Goal: Task Accomplishment & Management: Complete application form

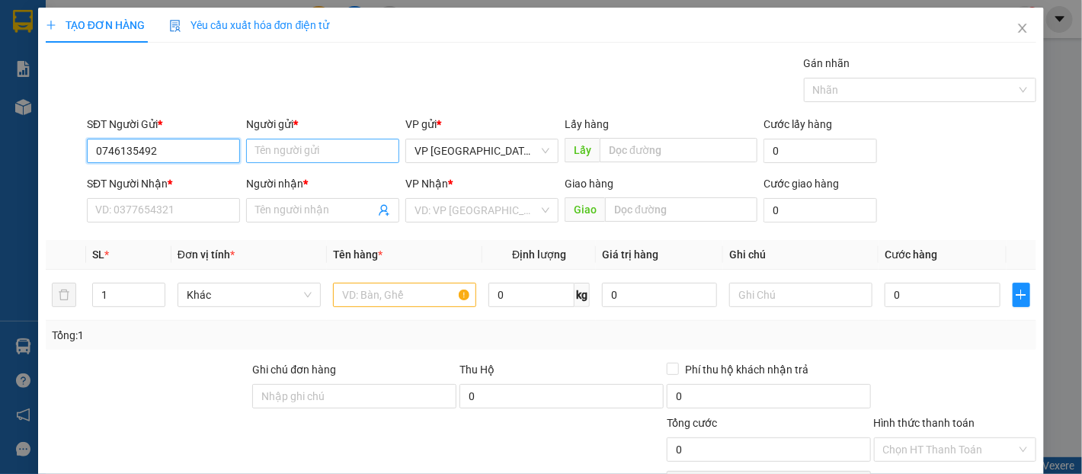
type input "0746135492"
click at [334, 159] on input "Người gửi *" at bounding box center [322, 151] width 153 height 24
type input "toàn"
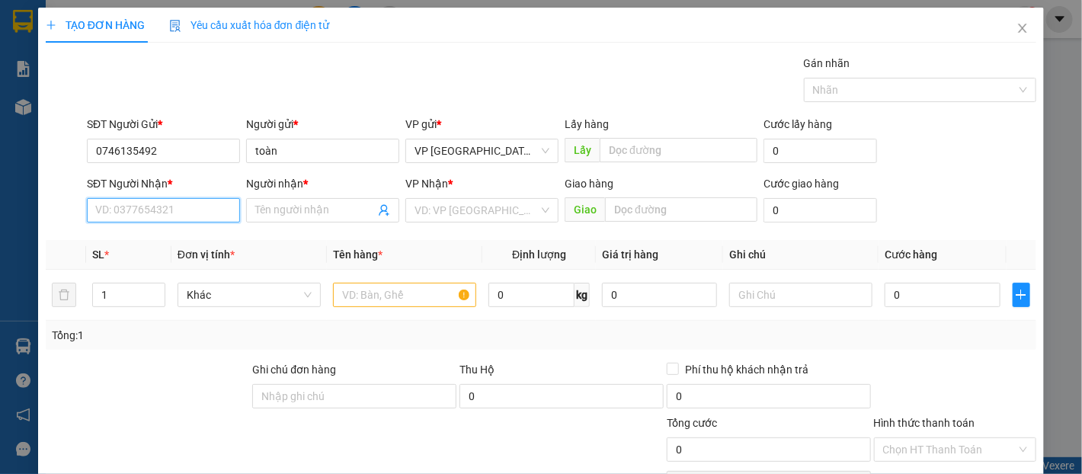
click at [157, 213] on input "SĐT Người Nhận *" at bounding box center [163, 210] width 153 height 24
type input "0"
click at [276, 212] on input "Người nhận *" at bounding box center [315, 210] width 120 height 17
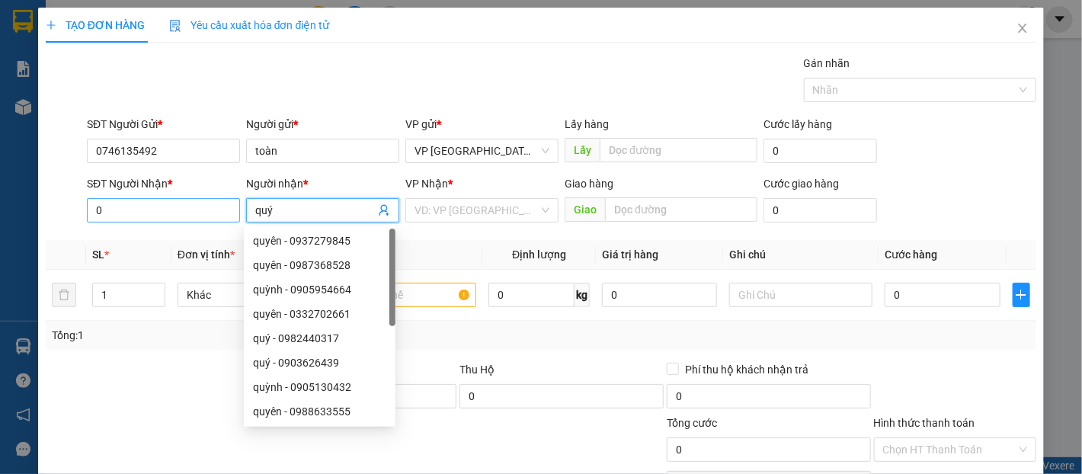
type input "quý"
click at [215, 210] on input "0" at bounding box center [163, 210] width 153 height 24
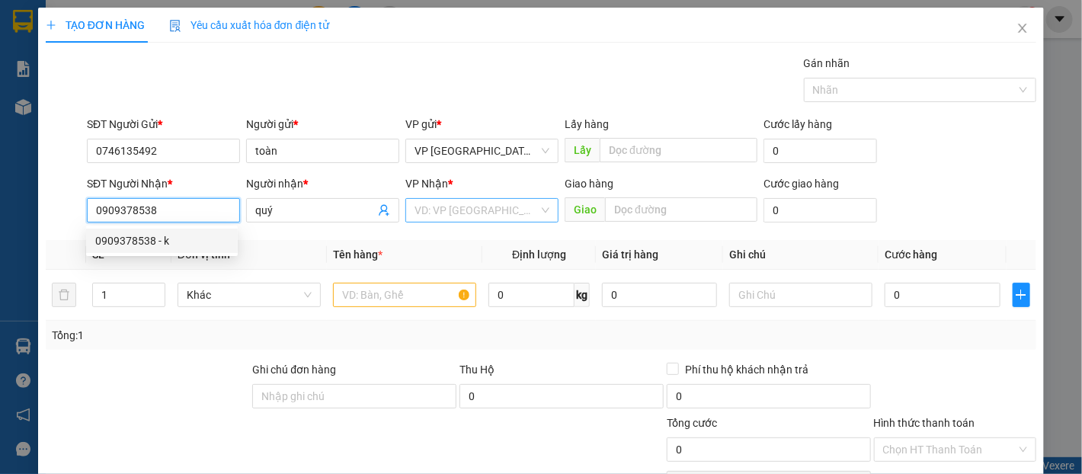
type input "0909378538"
click at [511, 200] on input "search" at bounding box center [477, 210] width 124 height 23
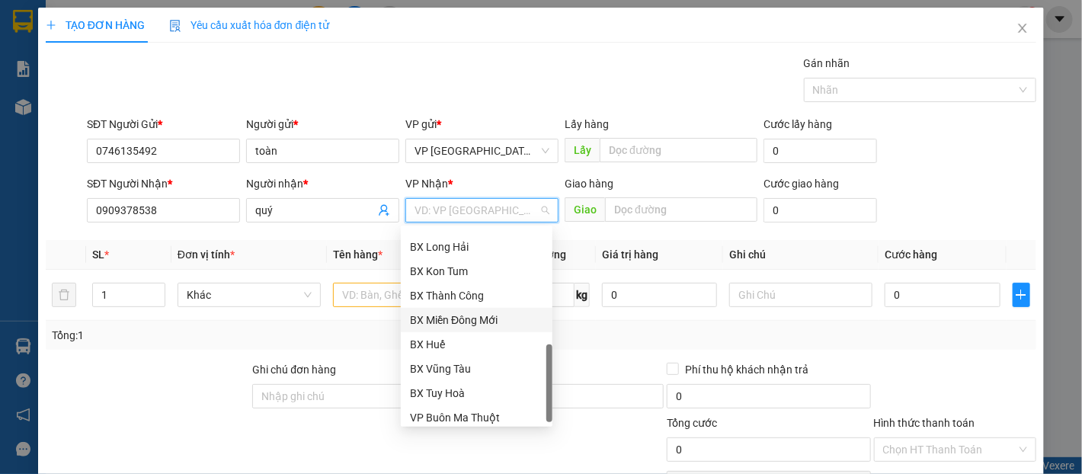
scroll to position [415, 0]
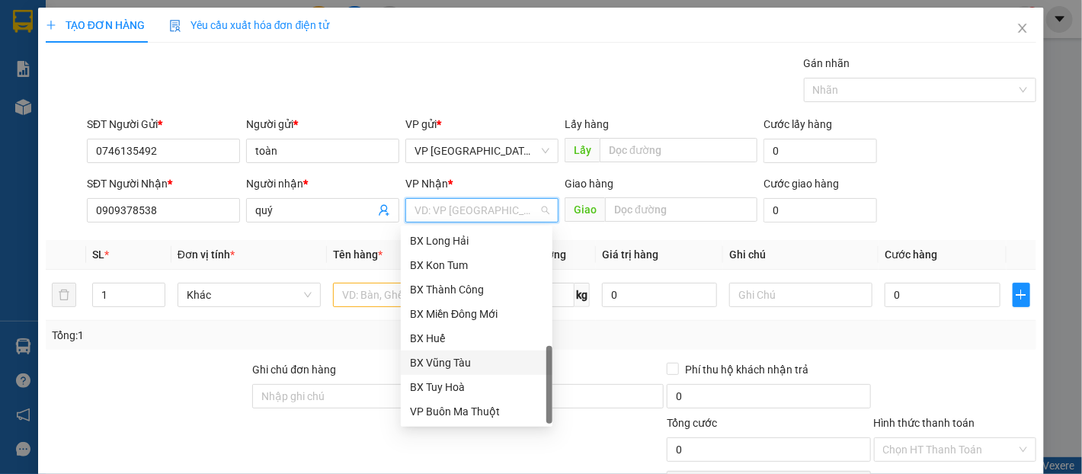
click at [482, 356] on div "BX Vũng Tàu" at bounding box center [476, 362] width 133 height 17
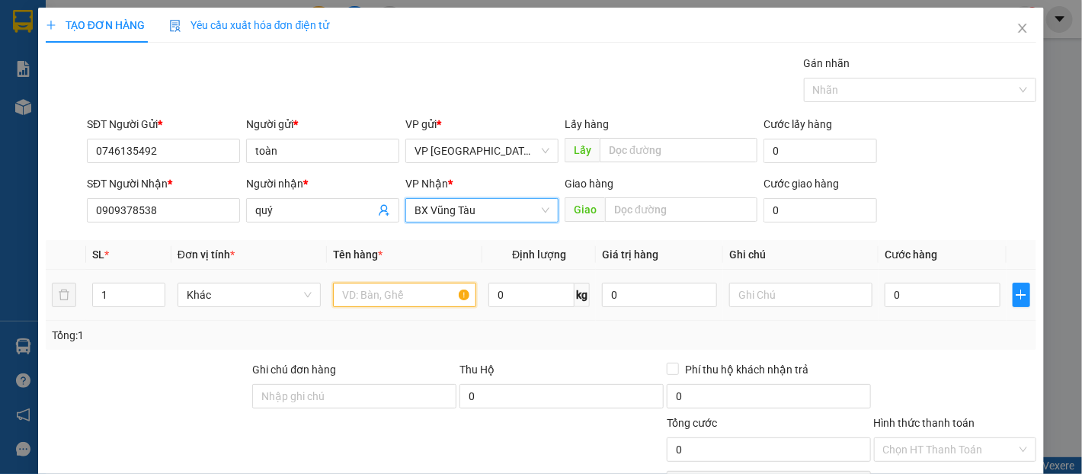
click at [382, 298] on input "text" at bounding box center [404, 295] width 143 height 24
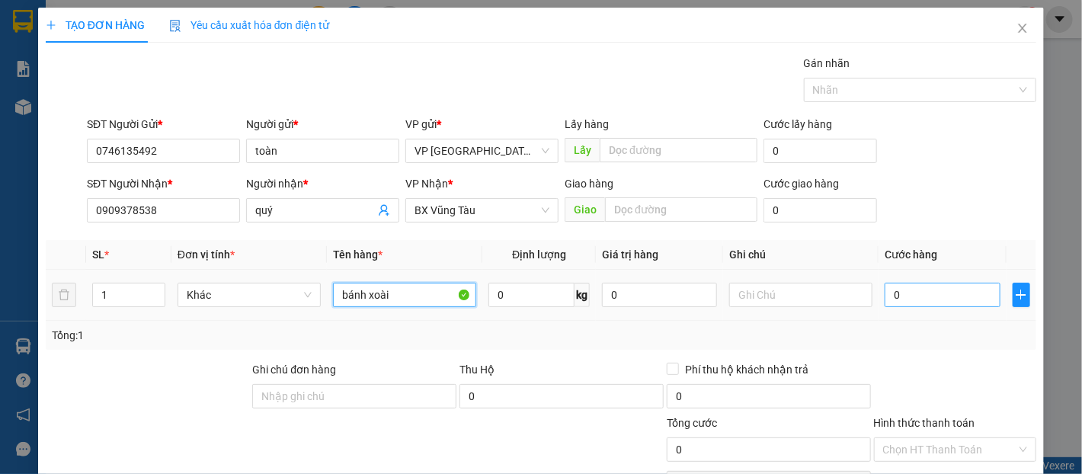
type input "bánh xoài"
click at [922, 286] on input "0" at bounding box center [942, 295] width 115 height 24
type input "3"
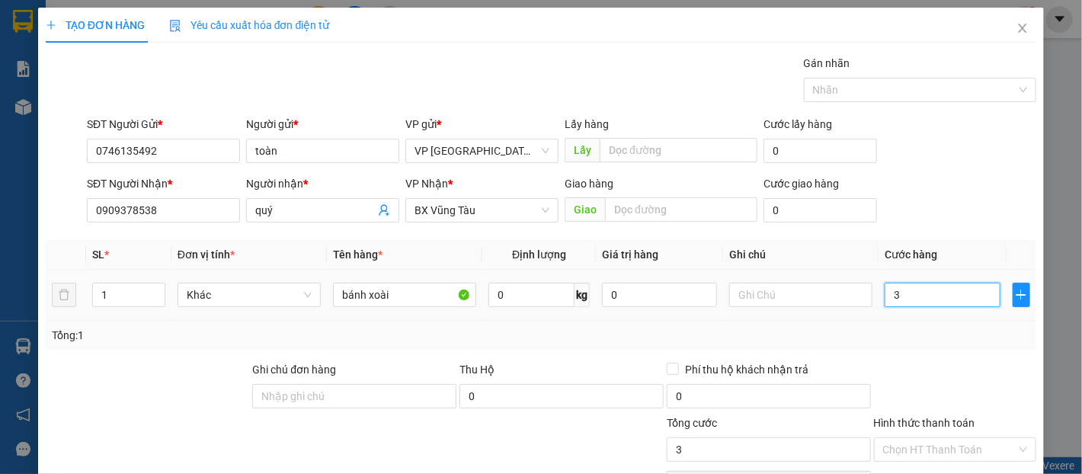
type input "30"
type input "300"
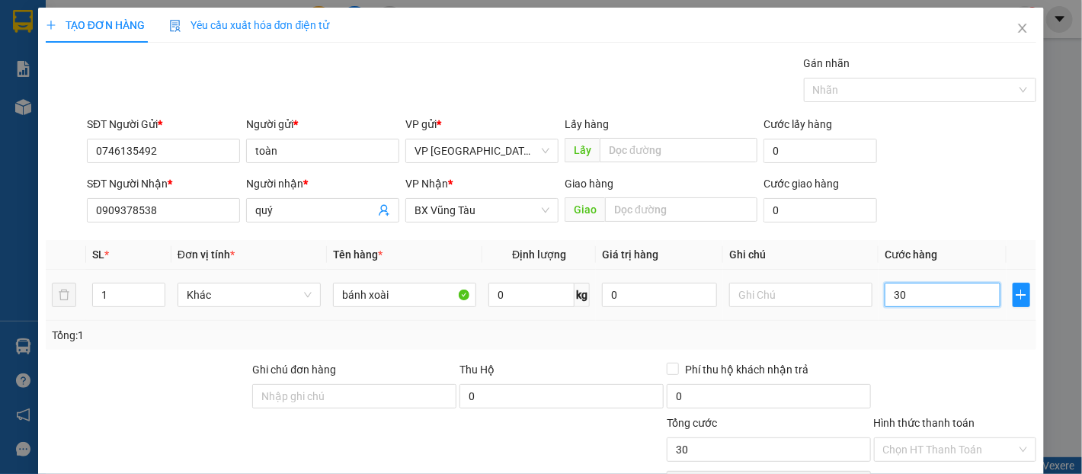
type input "300"
type input "3.000"
type input "30.000"
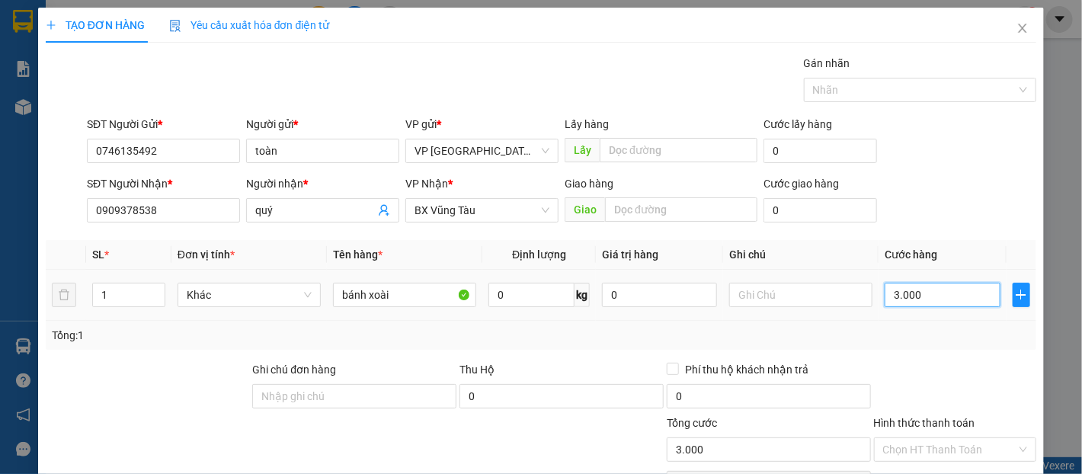
type input "30.000"
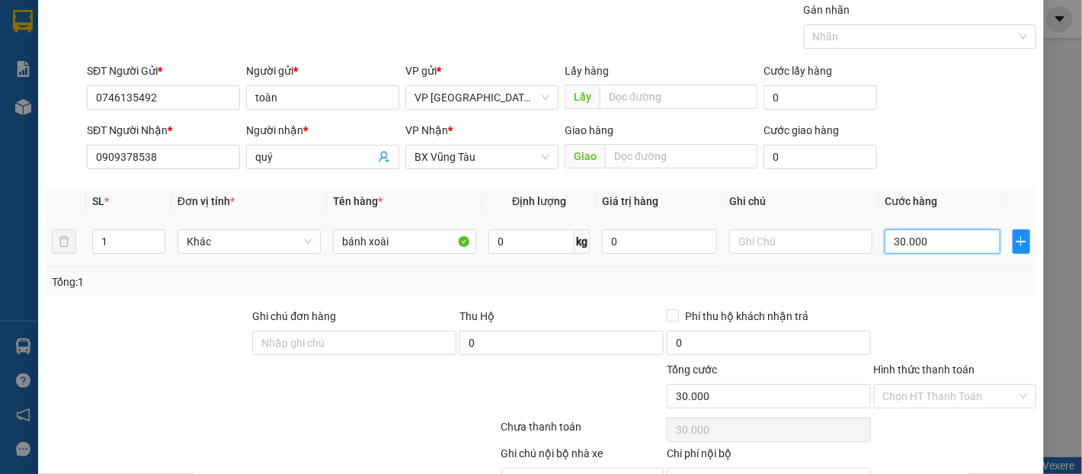
scroll to position [136, 0]
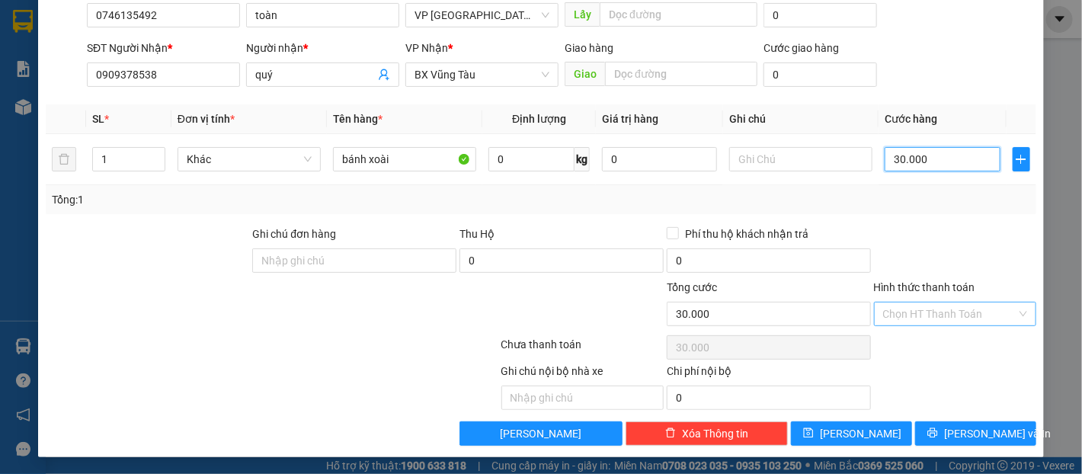
type input "30.000"
click at [921, 306] on input "Hình thức thanh toán" at bounding box center [949, 314] width 133 height 23
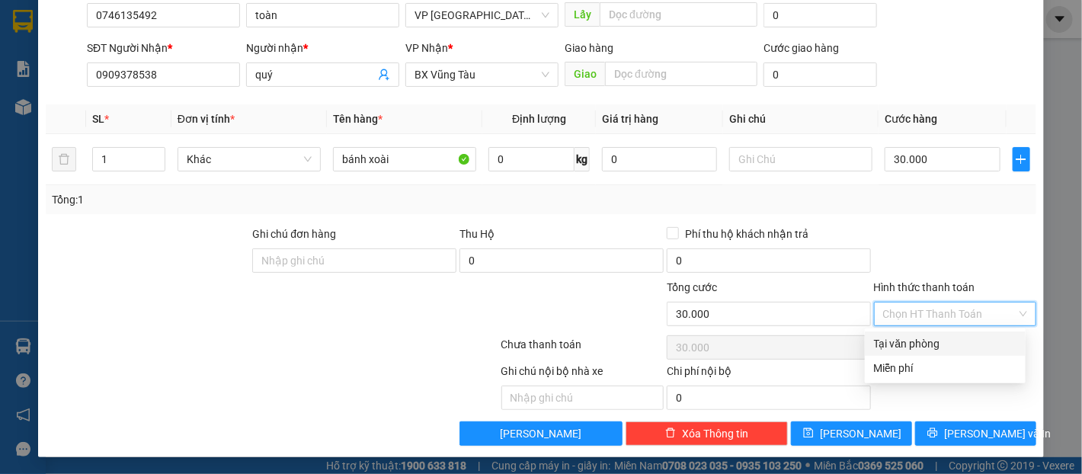
click at [927, 342] on div "Tại văn phòng" at bounding box center [945, 343] width 143 height 17
type input "0"
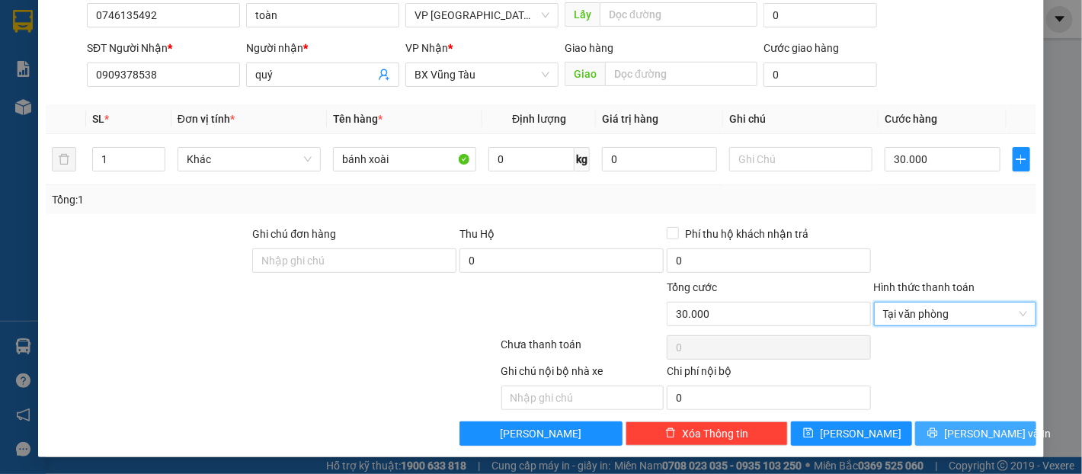
click at [971, 425] on span "[PERSON_NAME] và In" at bounding box center [997, 433] width 107 height 17
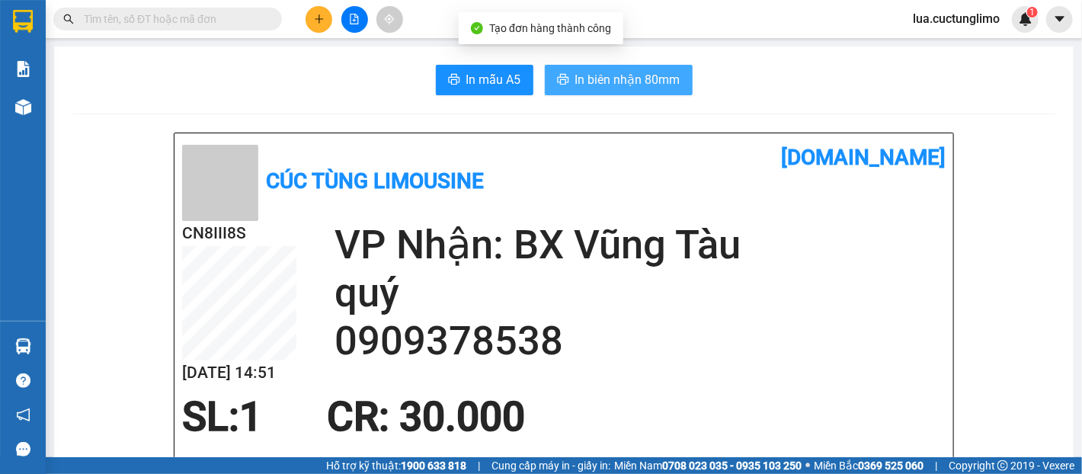
click at [642, 92] on button "In biên nhận 80mm" at bounding box center [619, 80] width 148 height 30
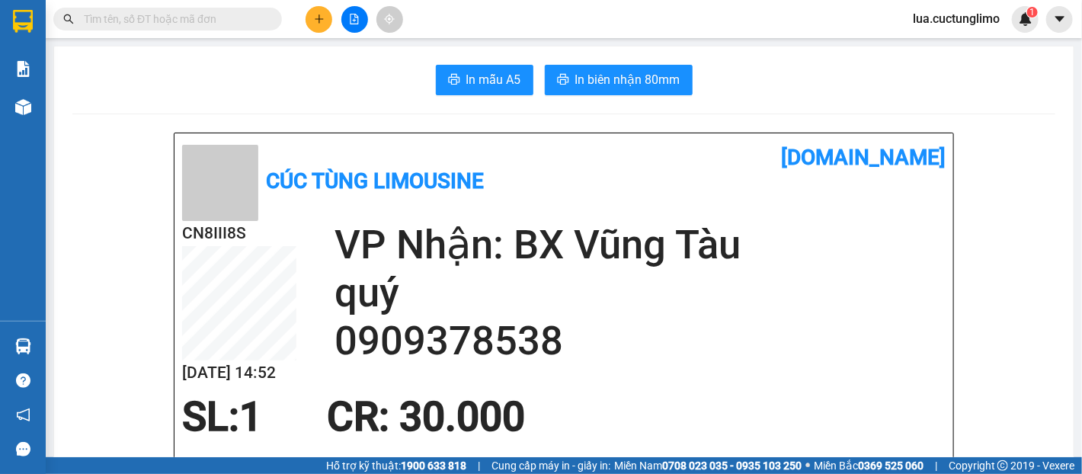
click at [320, 17] on icon "plus" at bounding box center [319, 19] width 11 height 11
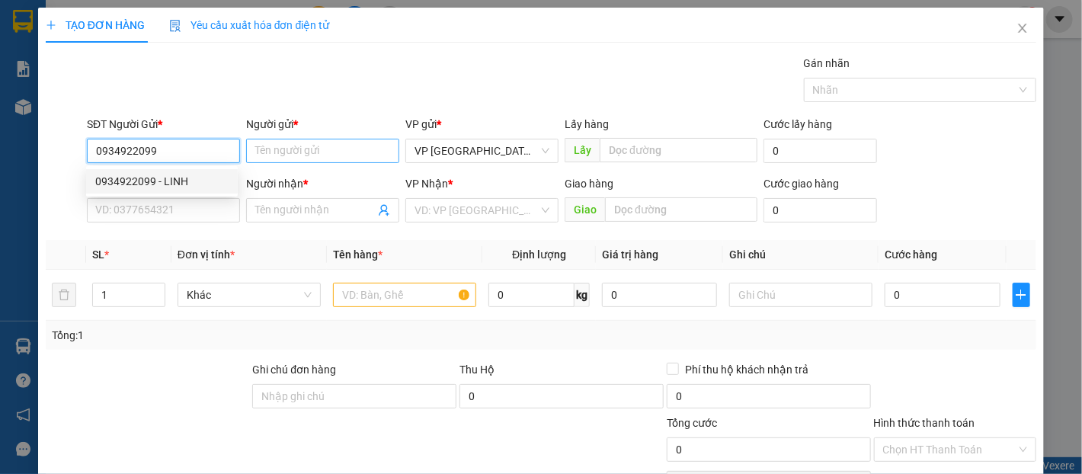
type input "0934922099"
click at [346, 154] on input "Người gửi *" at bounding box center [322, 151] width 153 height 24
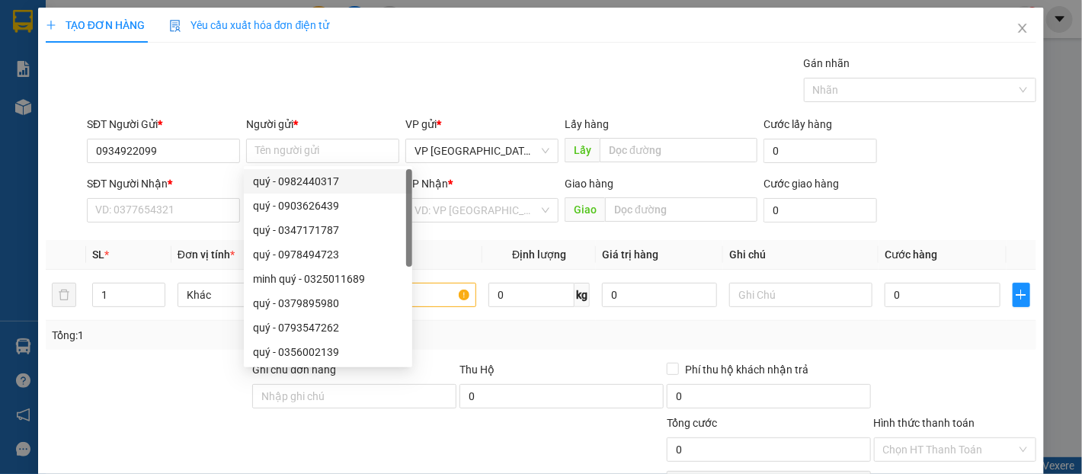
click at [175, 186] on div "SĐT Người Nhận *" at bounding box center [163, 183] width 153 height 17
click at [175, 198] on input "SĐT Người Nhận *" at bounding box center [163, 210] width 153 height 24
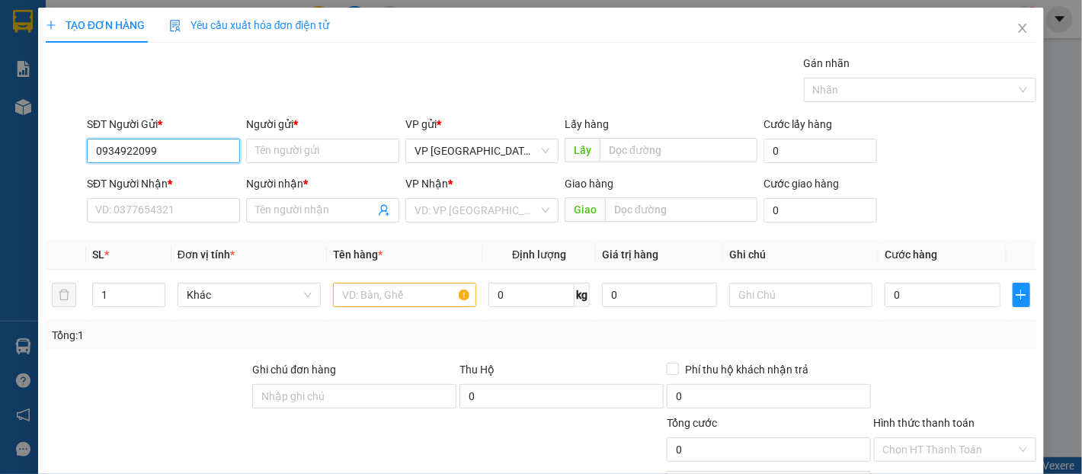
click at [194, 160] on input "0934922099" at bounding box center [163, 151] width 153 height 24
click at [192, 175] on div "0934922099 - LINH" at bounding box center [161, 181] width 133 height 17
type input "LINH"
type input "0914194411"
type input "THƯ"
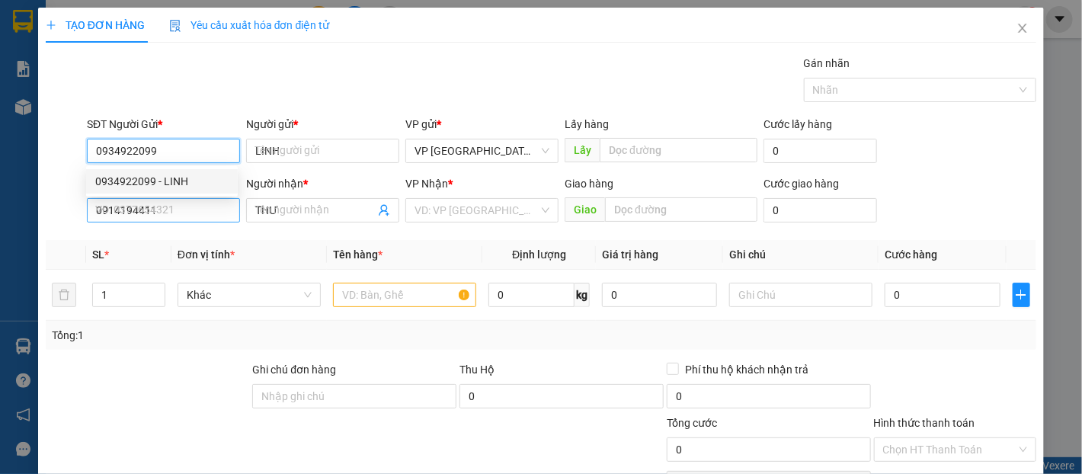
type input "60.000"
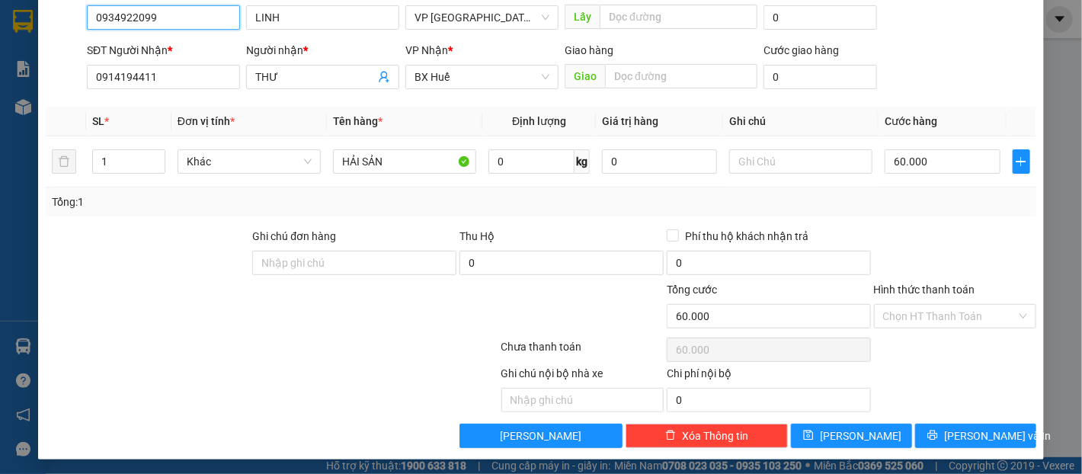
scroll to position [136, 0]
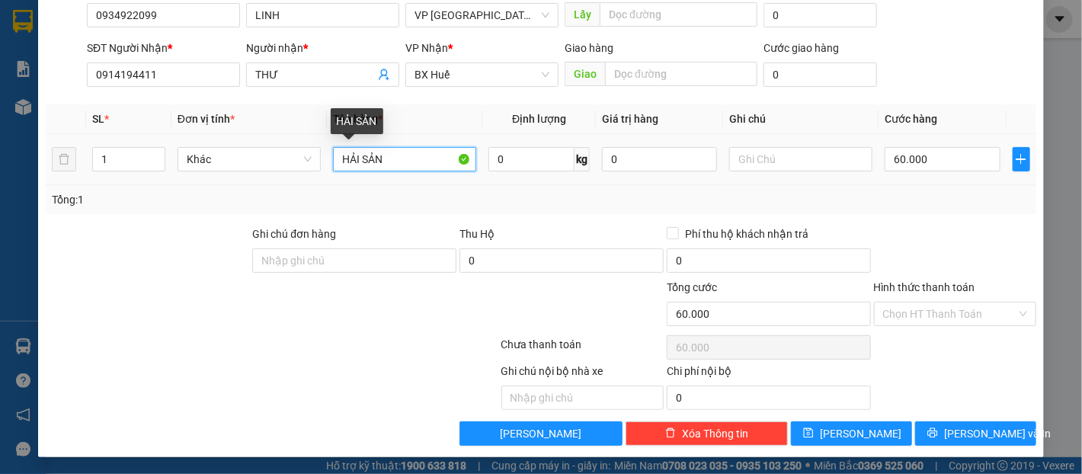
click at [391, 162] on input "HẢI SẢN" at bounding box center [404, 159] width 143 height 24
type input "sữa"
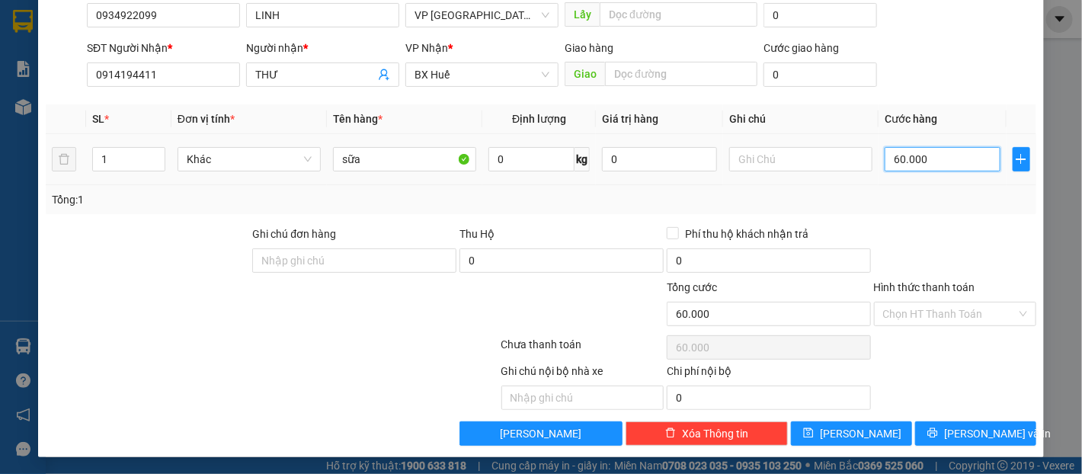
click at [911, 162] on input "60.000" at bounding box center [942, 159] width 115 height 24
type input "3"
type input "30"
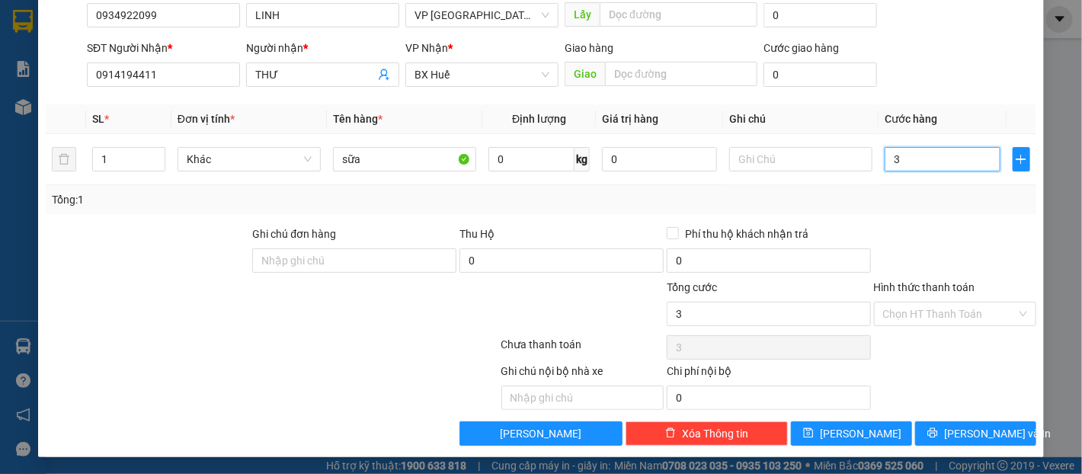
type input "30"
type input "300"
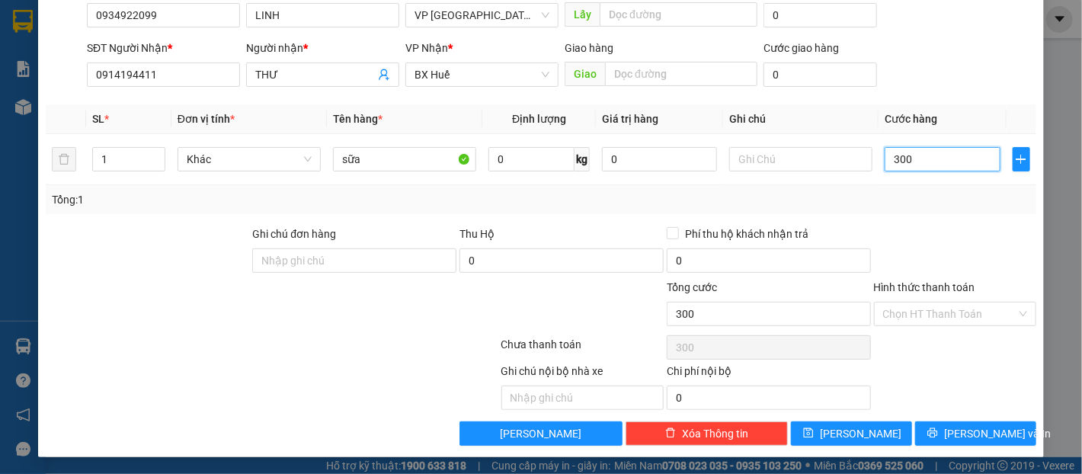
type input "3.000"
type input "30.000"
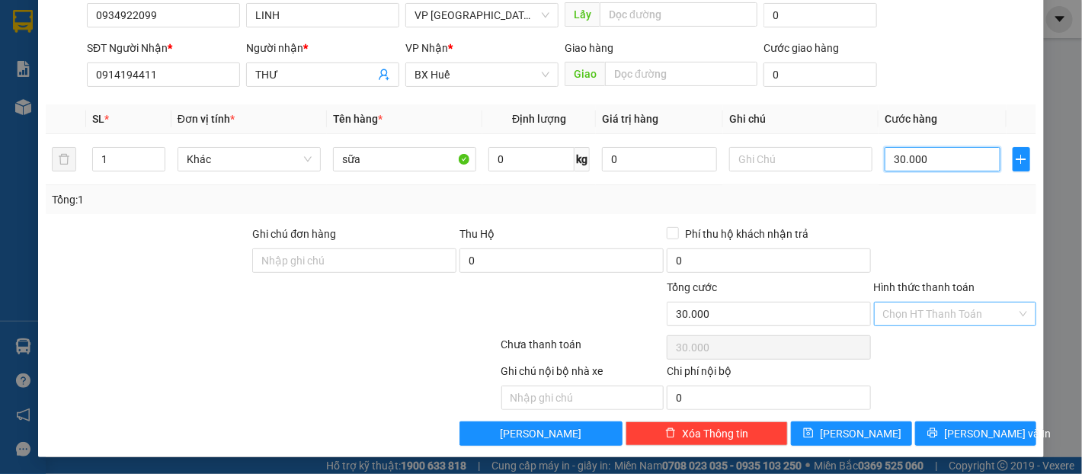
type input "30.000"
drag, startPoint x: 980, startPoint y: 300, endPoint x: 960, endPoint y: 335, distance: 40.3
click at [977, 306] on input "Hình thức thanh toán" at bounding box center [949, 314] width 133 height 23
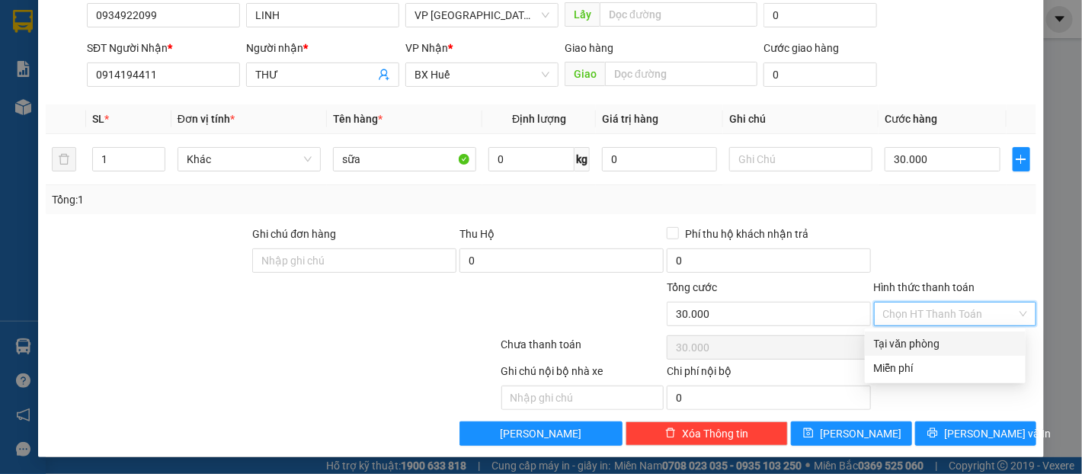
click at [956, 342] on div "Tại văn phòng" at bounding box center [945, 343] width 143 height 17
type input "0"
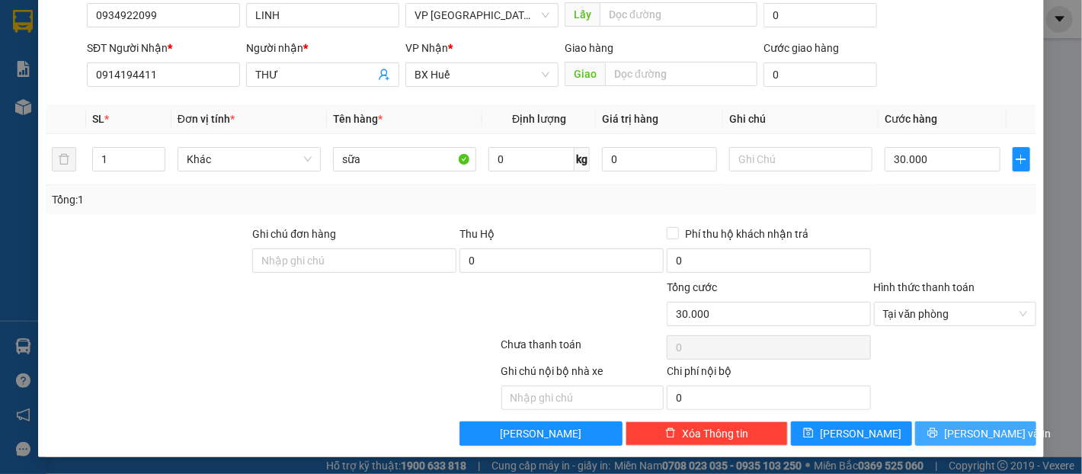
click at [958, 441] on button "[PERSON_NAME] và In" at bounding box center [975, 433] width 121 height 24
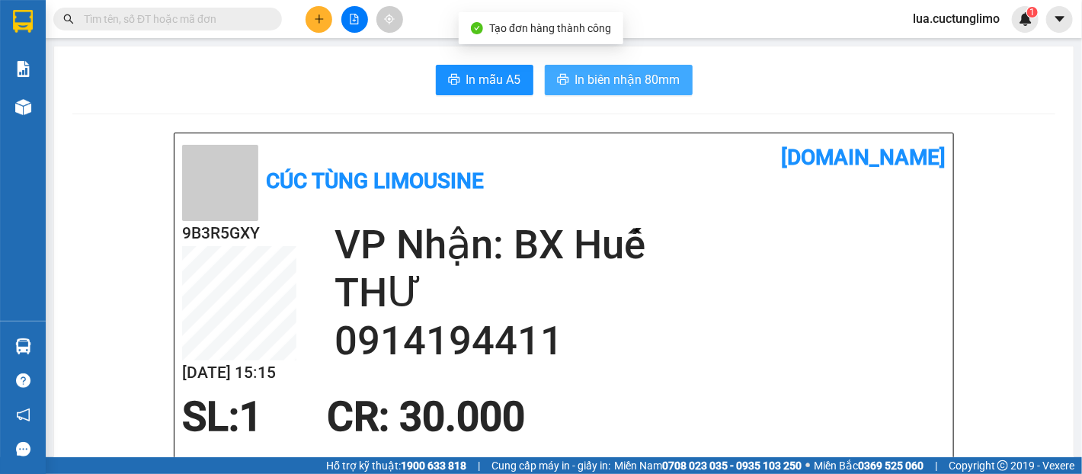
drag, startPoint x: 579, startPoint y: 71, endPoint x: 615, endPoint y: 123, distance: 63.6
click at [580, 72] on span "In biên nhận 80mm" at bounding box center [627, 79] width 105 height 19
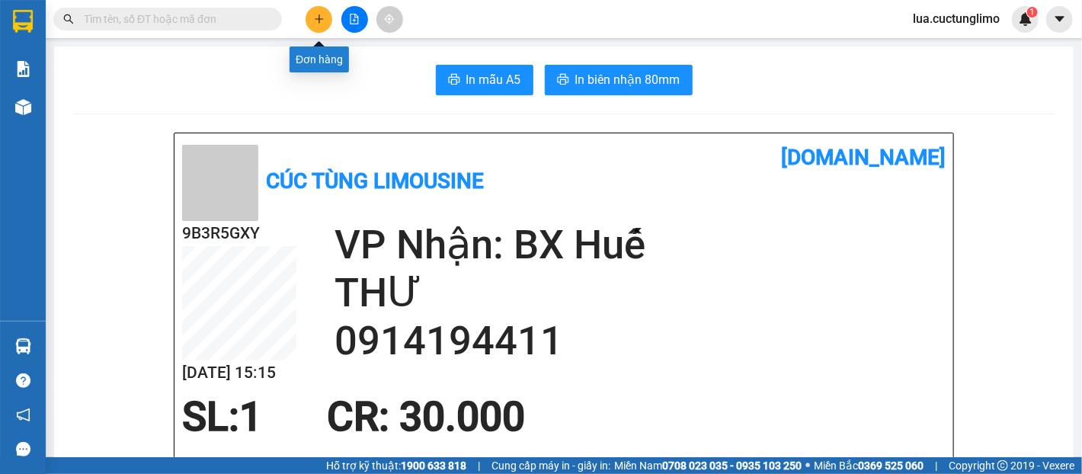
click at [310, 13] on button at bounding box center [319, 19] width 27 height 27
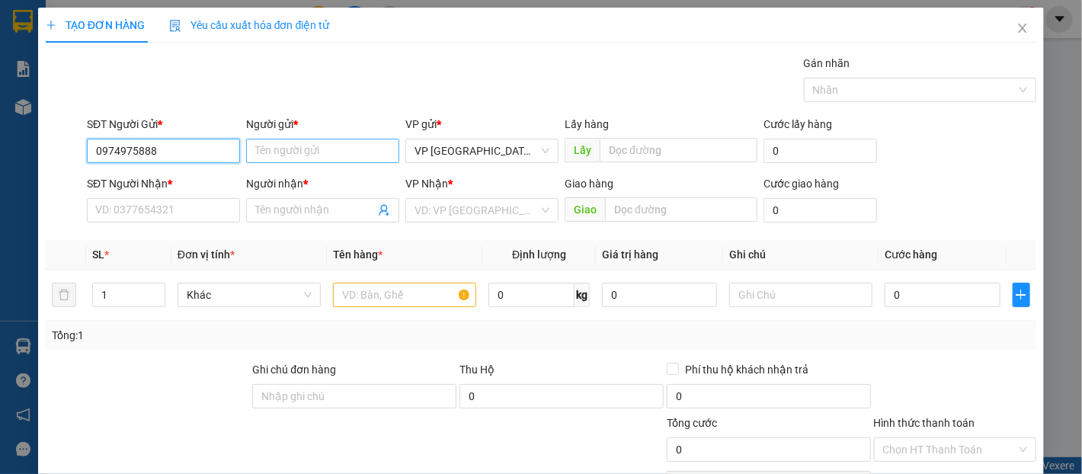
type input "0974975888"
click at [316, 149] on input "Người gửi *" at bounding box center [322, 151] width 153 height 24
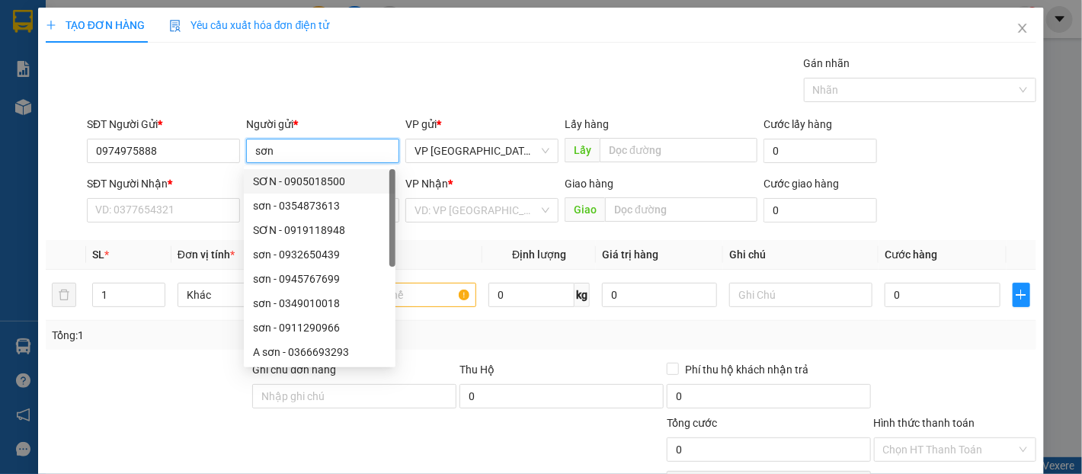
type input "sơn"
click at [197, 226] on div "SĐT Người Nhận * VD: 0377654321" at bounding box center [163, 201] width 153 height 53
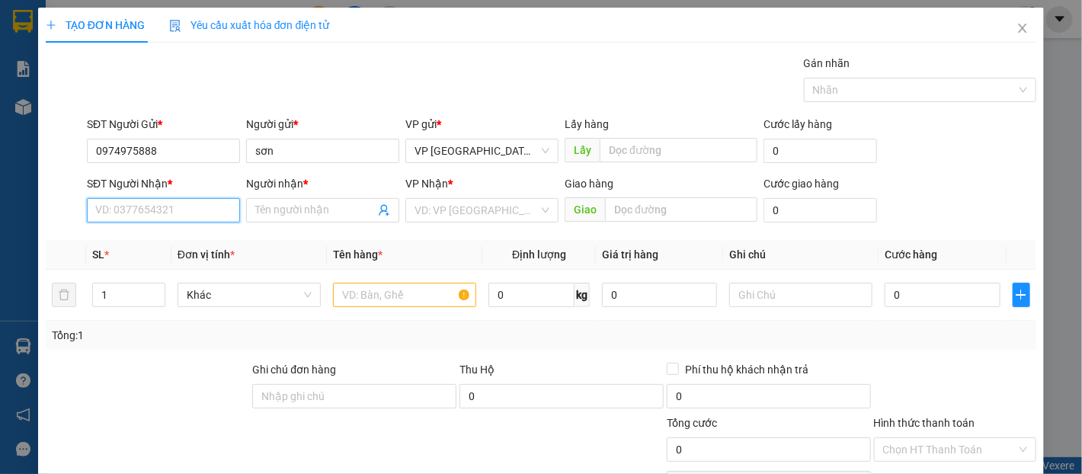
click at [201, 212] on input "SĐT Người Nhận *" at bounding box center [163, 210] width 153 height 24
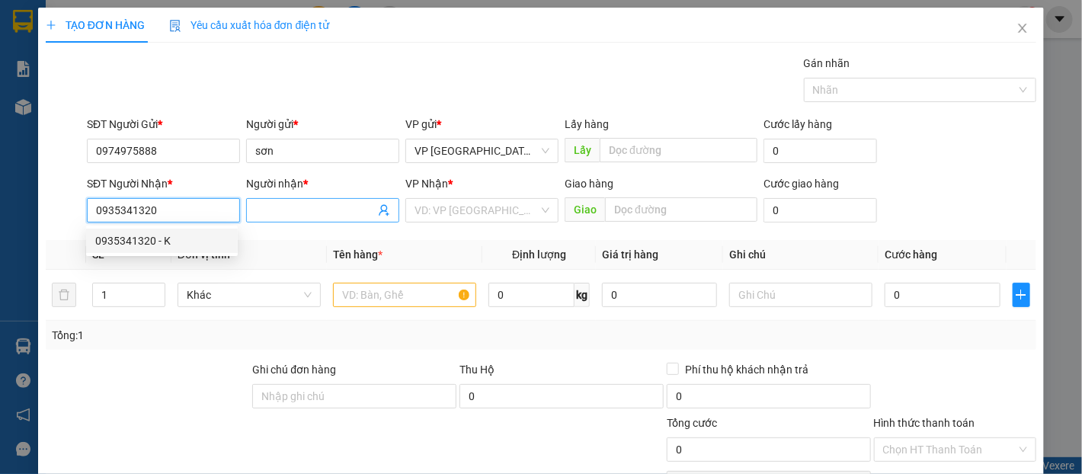
type input "0935341320"
click at [318, 208] on input "Người nhận *" at bounding box center [315, 210] width 120 height 17
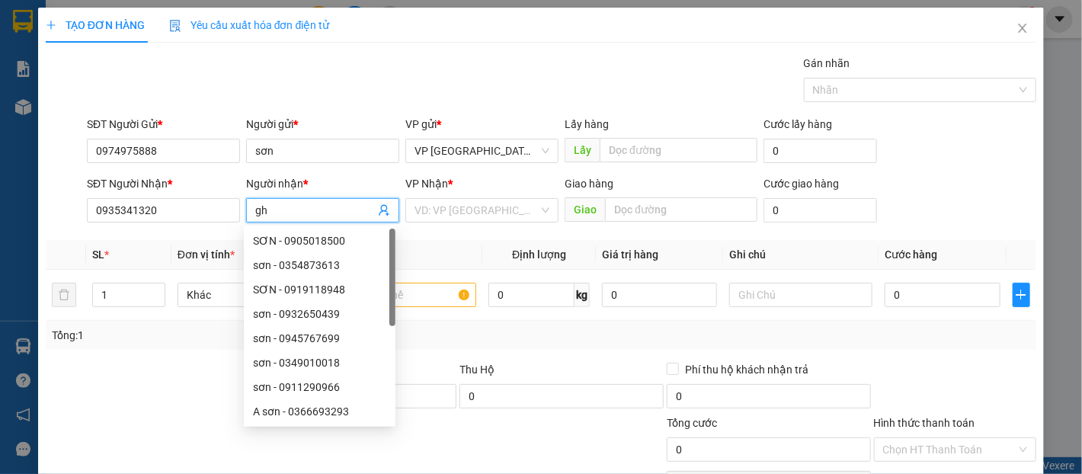
type input "g"
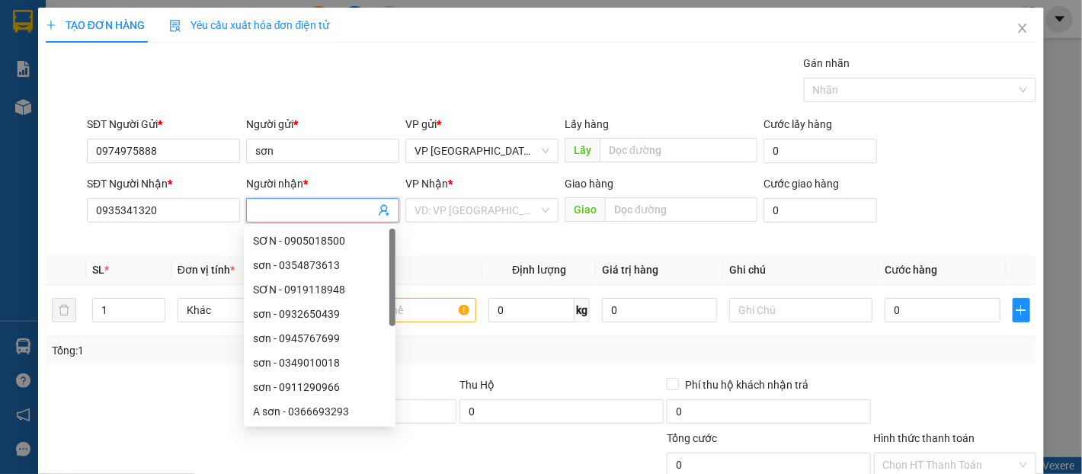
type input "j"
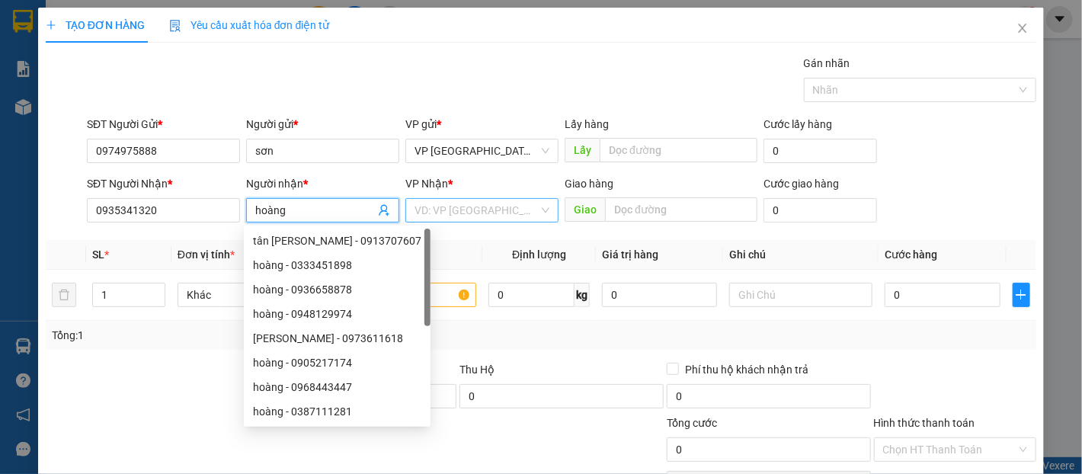
type input "hoàng"
click at [447, 210] on input "search" at bounding box center [477, 210] width 124 height 23
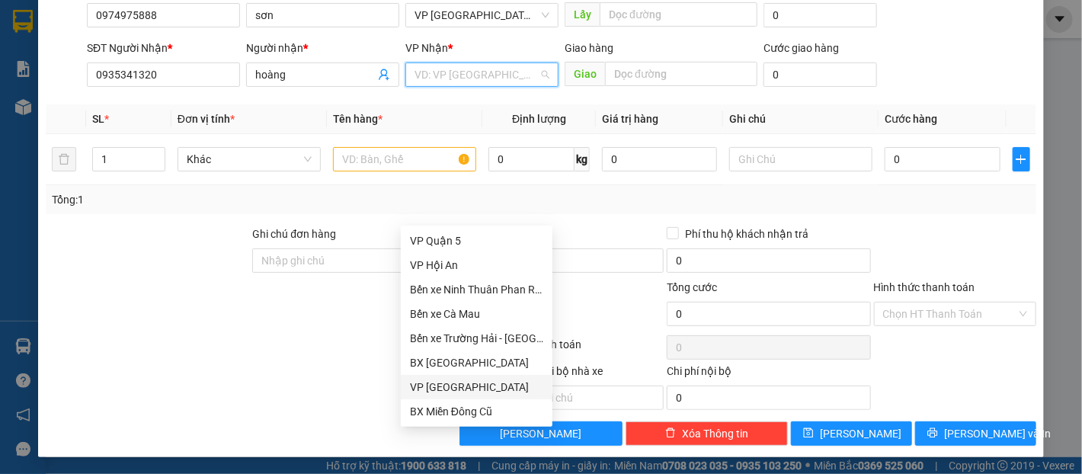
scroll to position [415, 0]
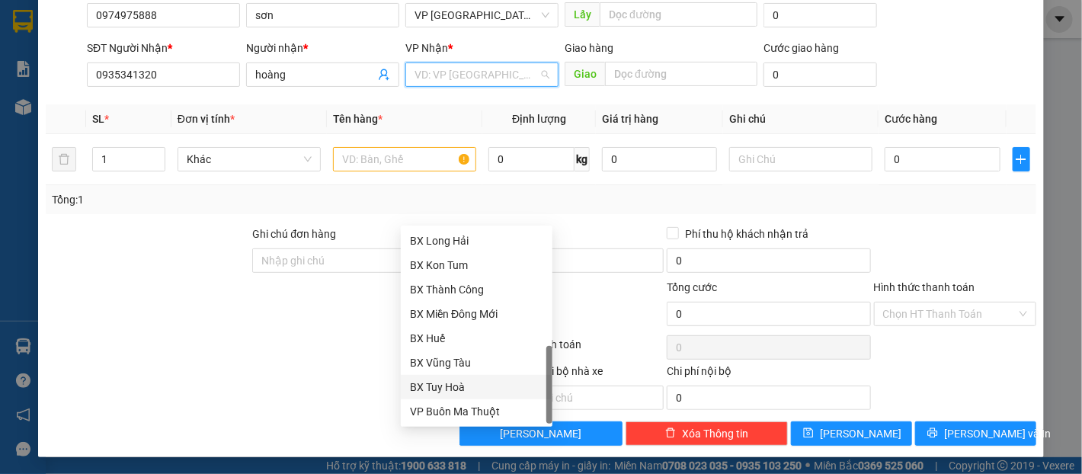
click at [460, 388] on div "BX Tuy Hoà" at bounding box center [476, 387] width 133 height 17
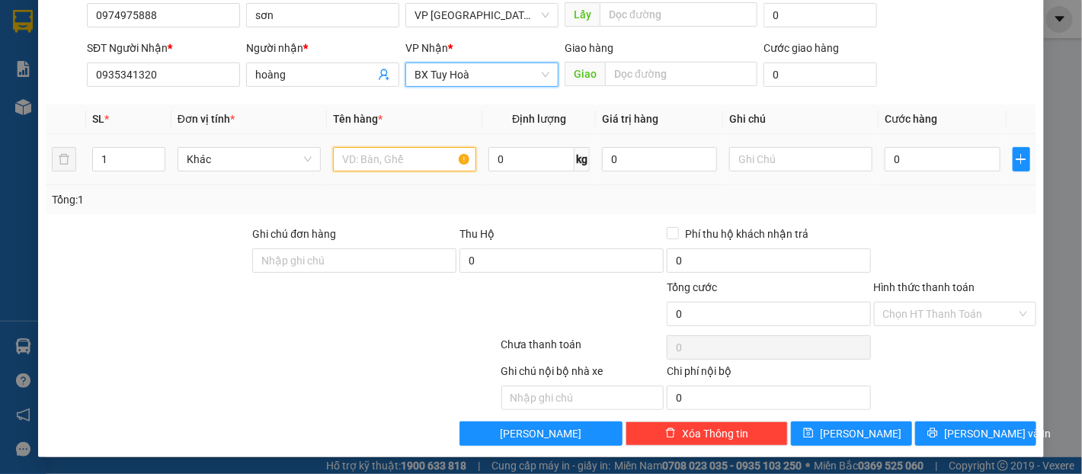
click at [408, 157] on input "text" at bounding box center [404, 159] width 143 height 24
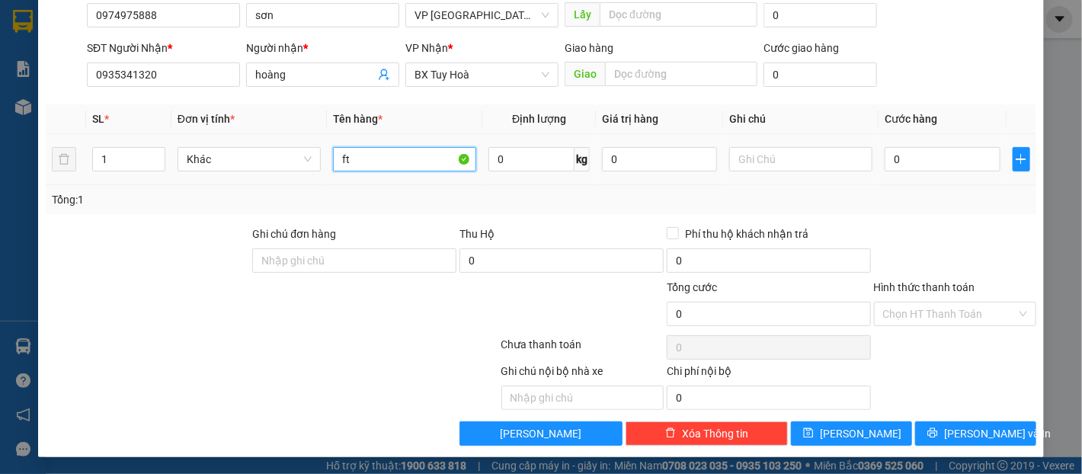
type input "f"
type input "gt"
click at [896, 166] on input "0" at bounding box center [942, 159] width 115 height 24
type input "3"
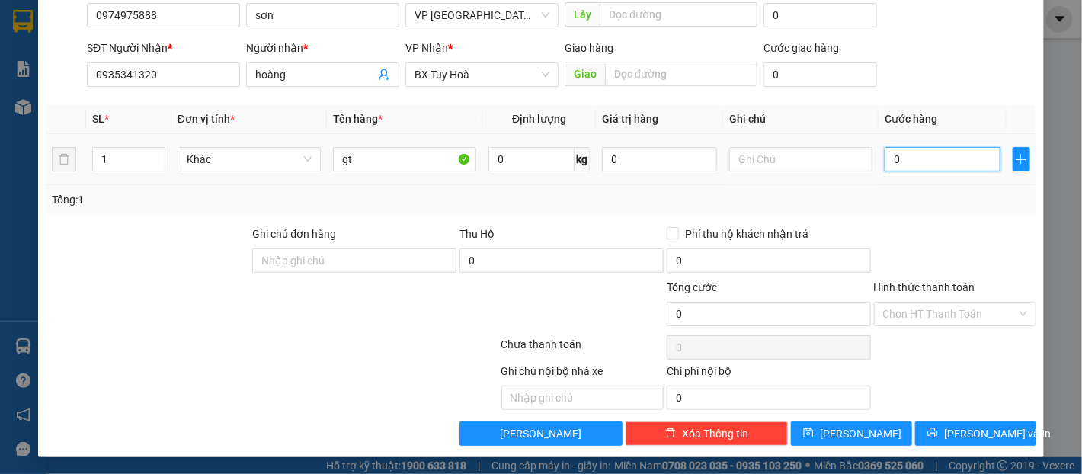
type input "3"
type input "30"
type input "300"
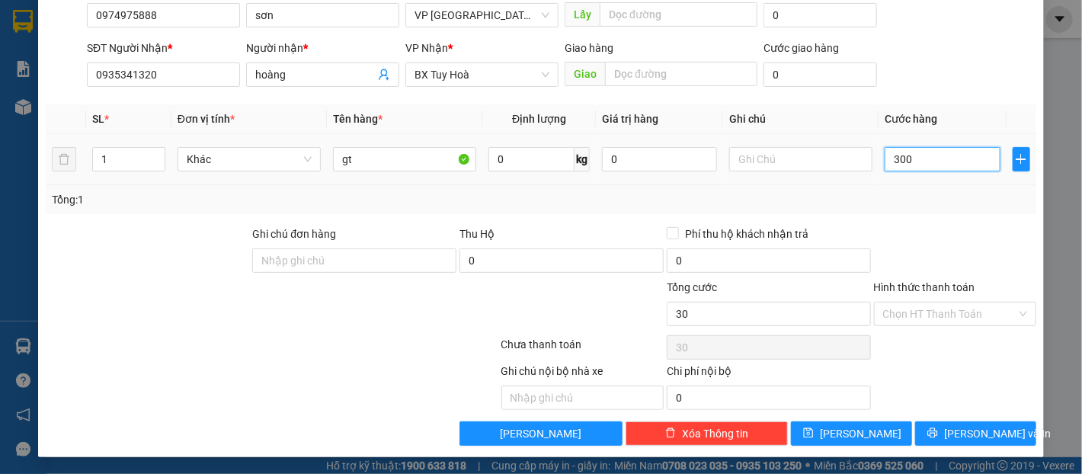
type input "300"
type input "3.000"
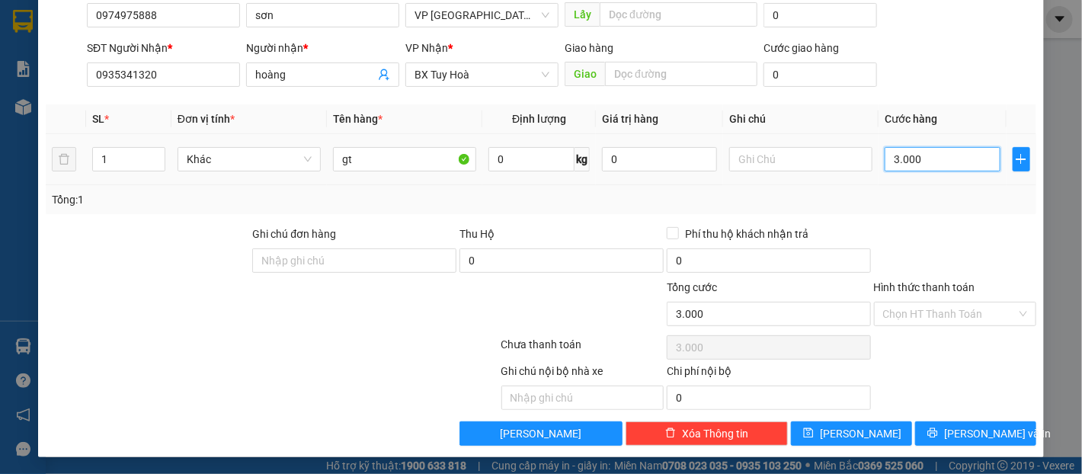
type input "30.000"
drag, startPoint x: 951, startPoint y: 303, endPoint x: 950, endPoint y: 324, distance: 21.4
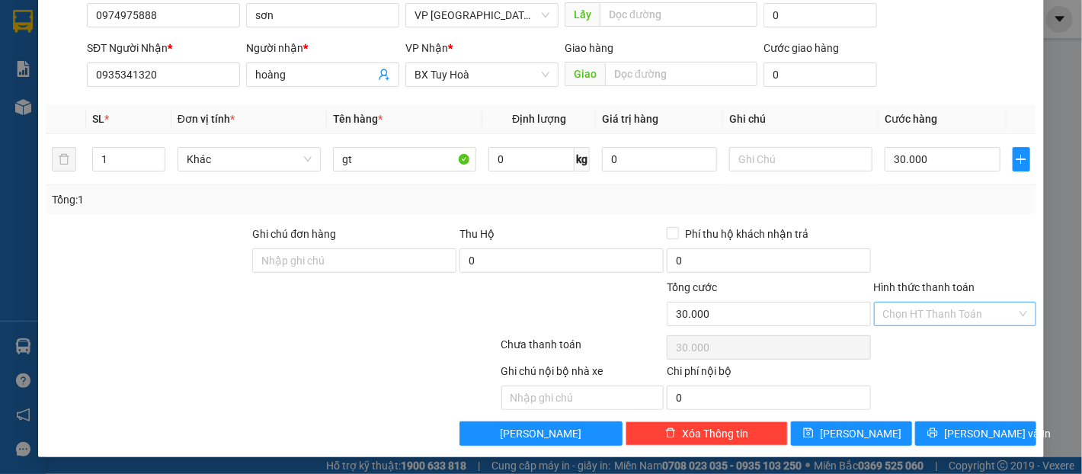
click at [951, 303] on input "Hình thức thanh toán" at bounding box center [949, 314] width 133 height 23
click at [951, 340] on div "Tại văn phòng" at bounding box center [945, 343] width 143 height 17
type input "0"
click at [938, 430] on icon "printer" at bounding box center [933, 433] width 10 height 10
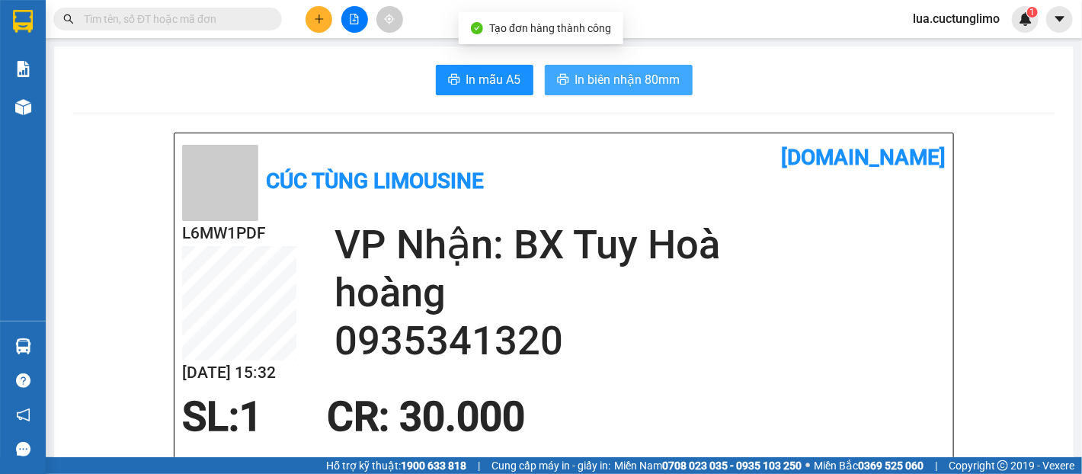
click at [642, 72] on span "In biên nhận 80mm" at bounding box center [627, 79] width 105 height 19
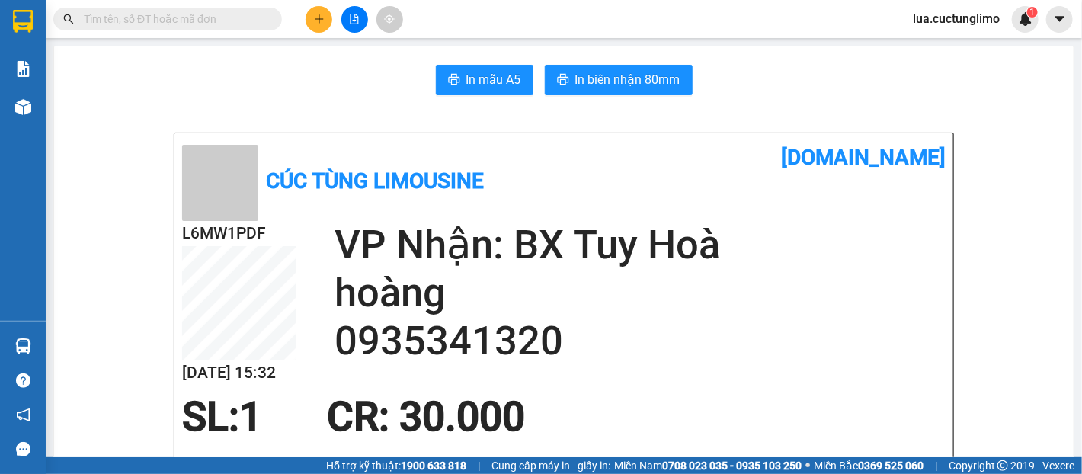
click at [327, 15] on button at bounding box center [319, 19] width 27 height 27
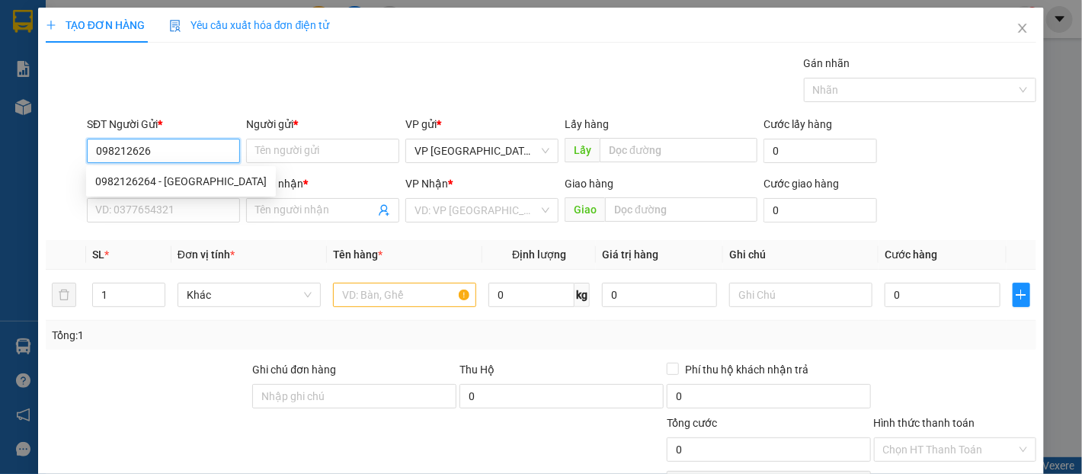
type input "0982126264"
click at [171, 178] on div "0982126264 - [GEOGRAPHIC_DATA]" at bounding box center [180, 181] width 171 height 17
type input "bác hai"
type input "0975892391"
type input "PHƯƠNG"
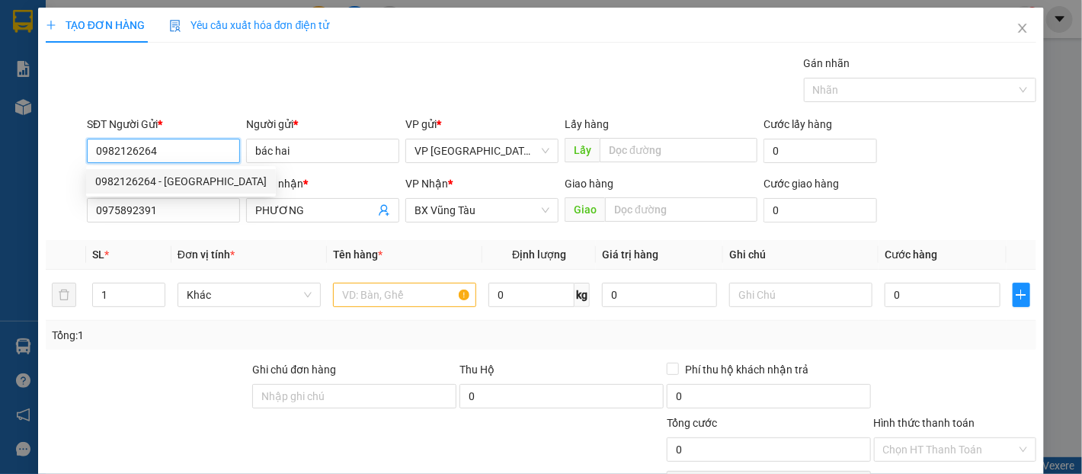
type input "70.000"
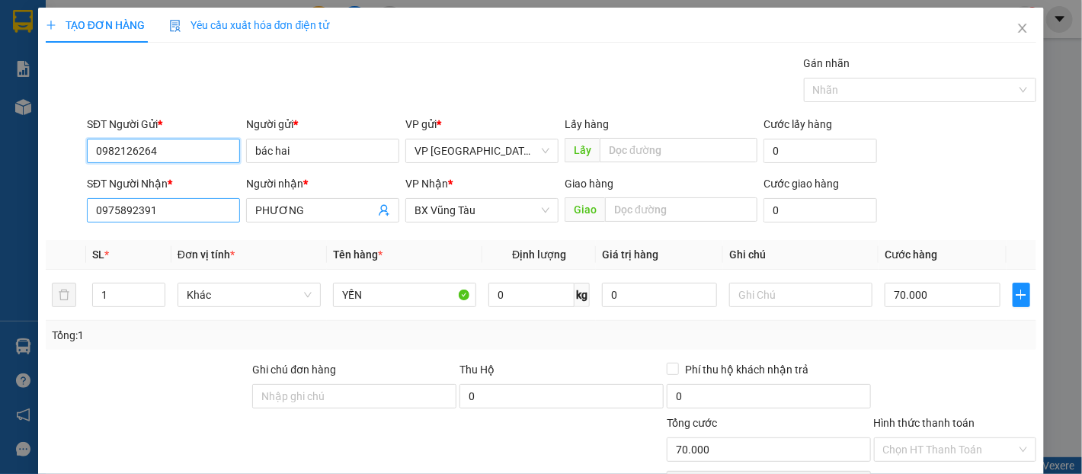
type input "0982126264"
click at [176, 211] on input "0975892391" at bounding box center [163, 210] width 153 height 24
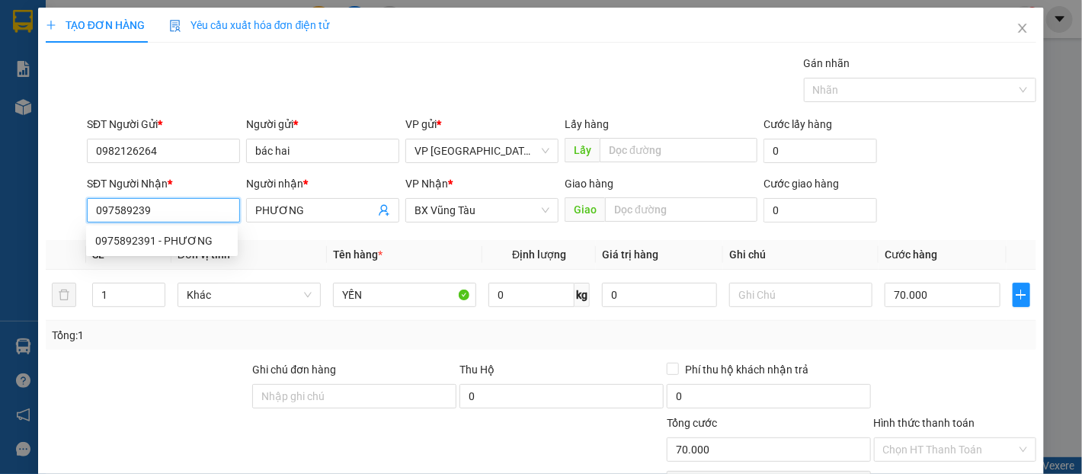
type input "0975892391"
click at [302, 206] on input "PHƯƠNG" at bounding box center [315, 210] width 120 height 17
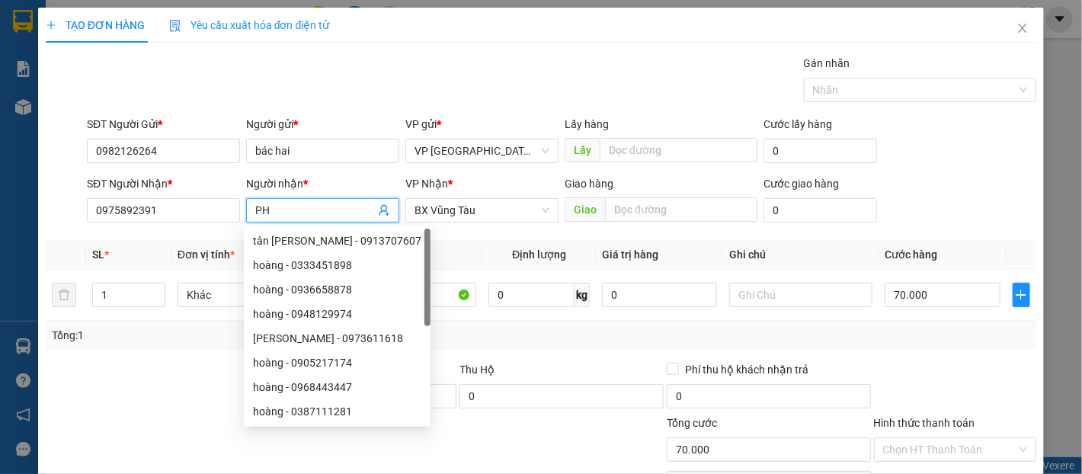
type input "P"
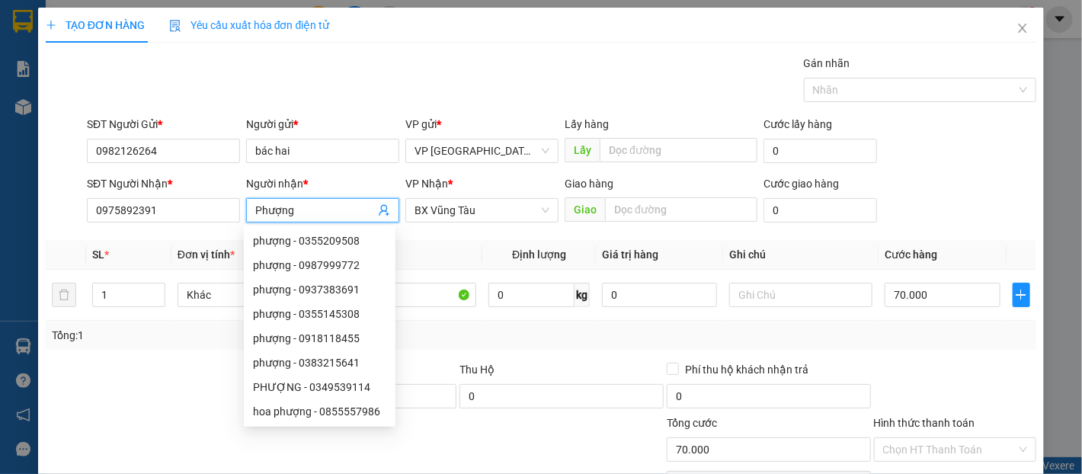
type input "Phượng"
click at [466, 240] on th "Tên hàng *" at bounding box center [404, 255] width 155 height 30
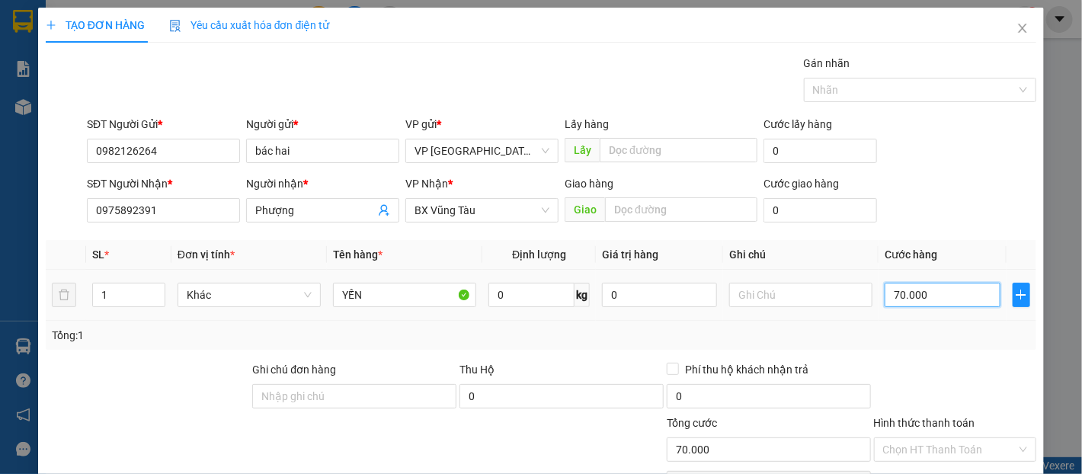
click at [970, 303] on input "70.000" at bounding box center [942, 295] width 115 height 24
type input "5"
type input "50"
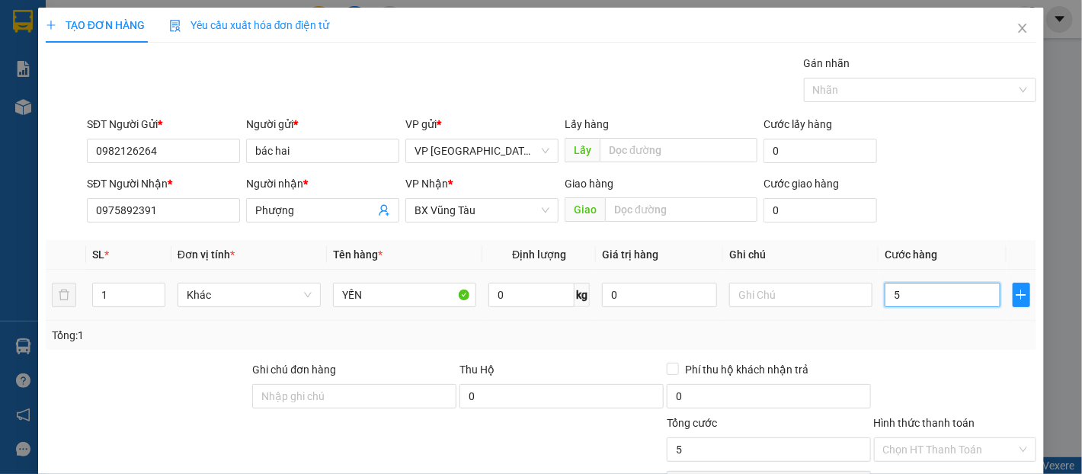
type input "50"
type input "500"
type input "5.000"
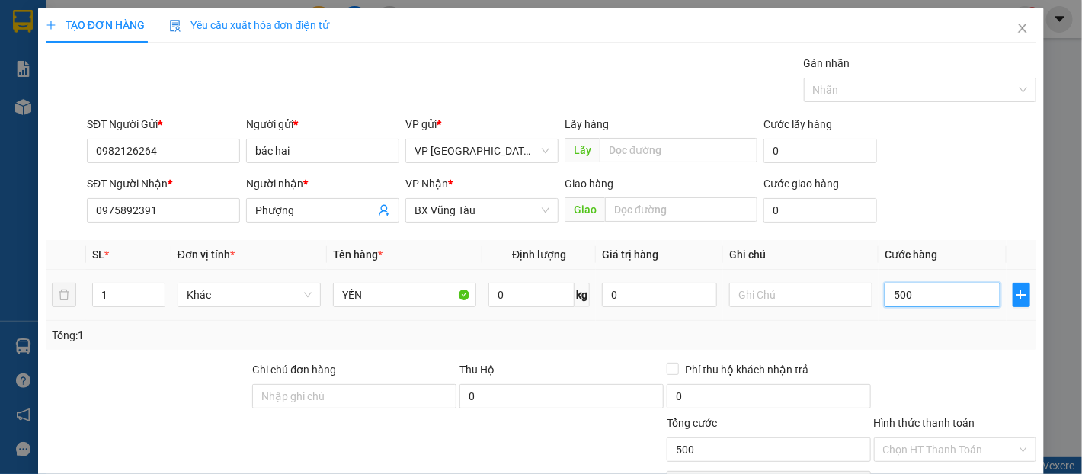
type input "5.000"
type input "50.000"
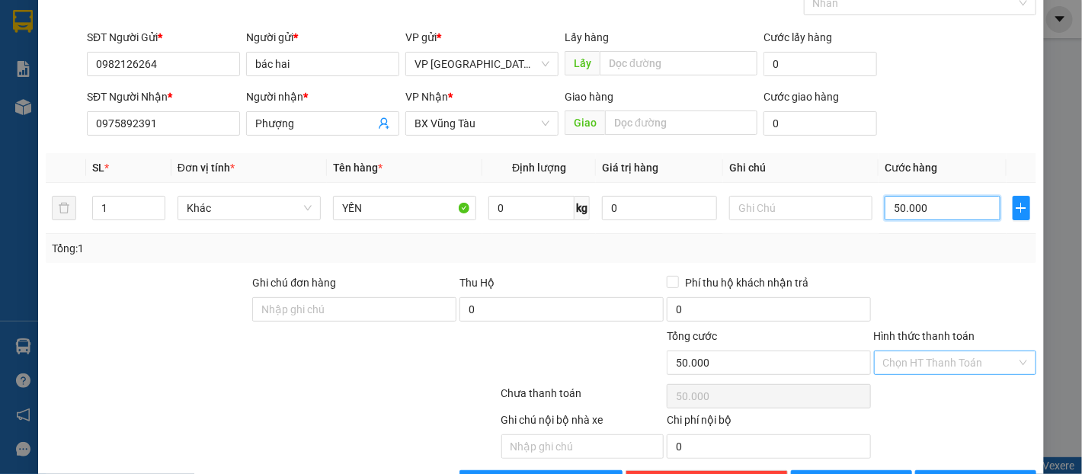
scroll to position [136, 0]
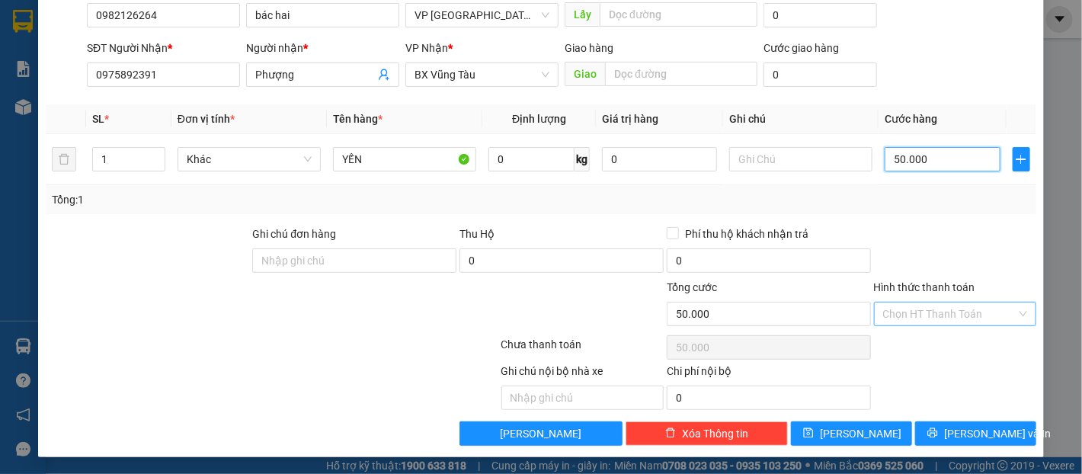
type input "50.000"
click at [974, 312] on input "Hình thức thanh toán" at bounding box center [949, 314] width 133 height 23
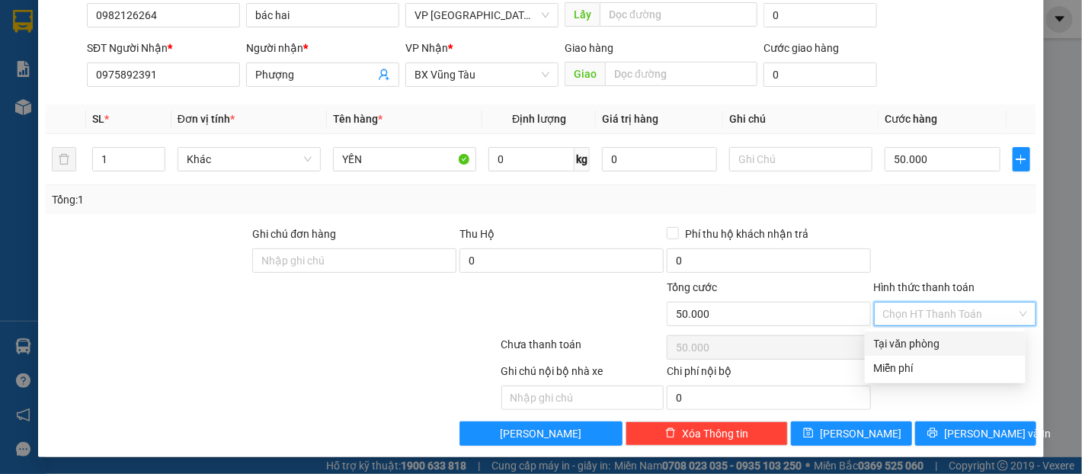
click at [956, 340] on div "Tại văn phòng" at bounding box center [945, 343] width 143 height 17
type input "0"
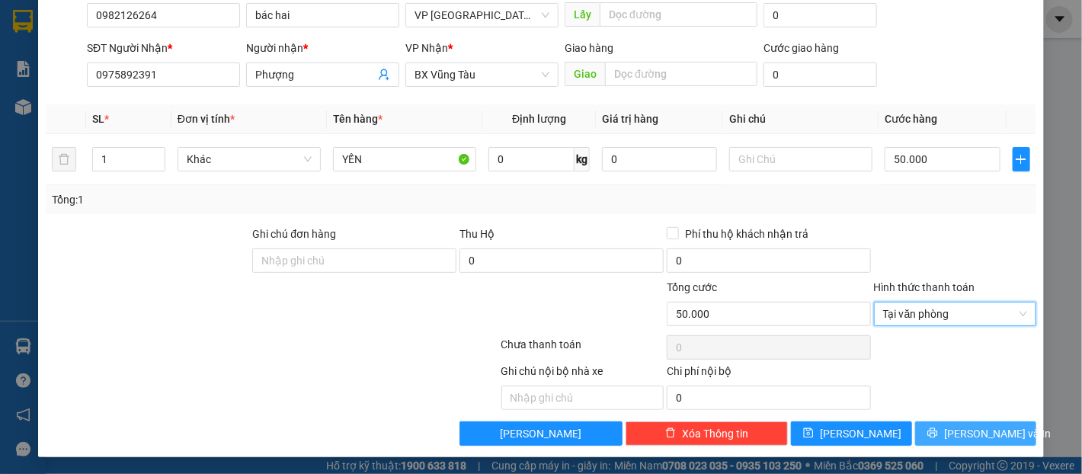
click at [956, 425] on span "[PERSON_NAME] và In" at bounding box center [997, 433] width 107 height 17
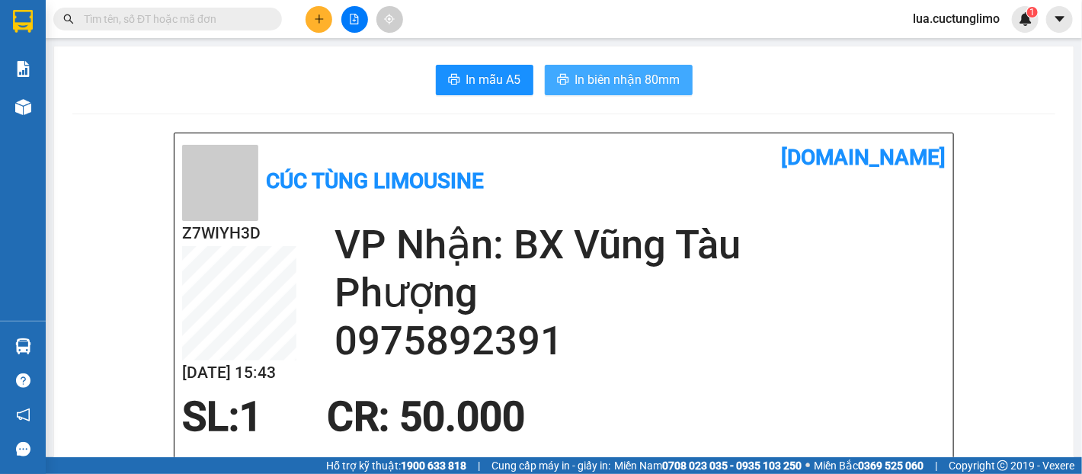
click at [608, 88] on span "In biên nhận 80mm" at bounding box center [627, 79] width 105 height 19
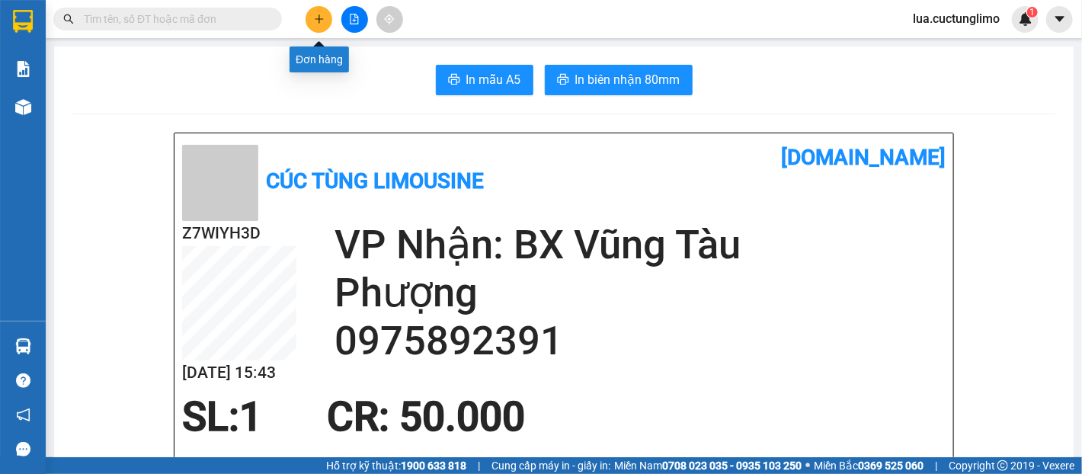
click at [319, 18] on icon "plus" at bounding box center [319, 18] width 1 height 8
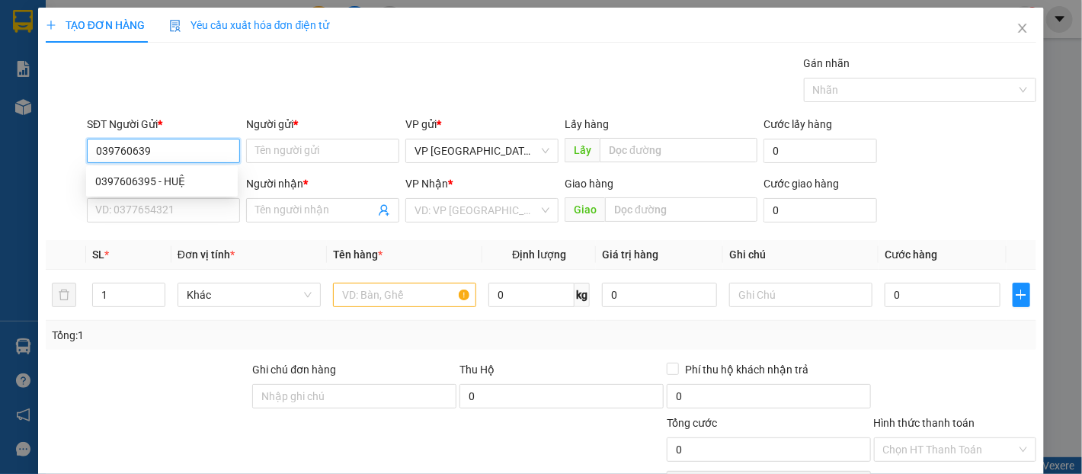
type input "0397606395"
click at [197, 170] on div "0397606395 - HUỆ" at bounding box center [162, 181] width 152 height 24
type input "HUỆ"
type input "0908327450"
type input "QUYÊN"
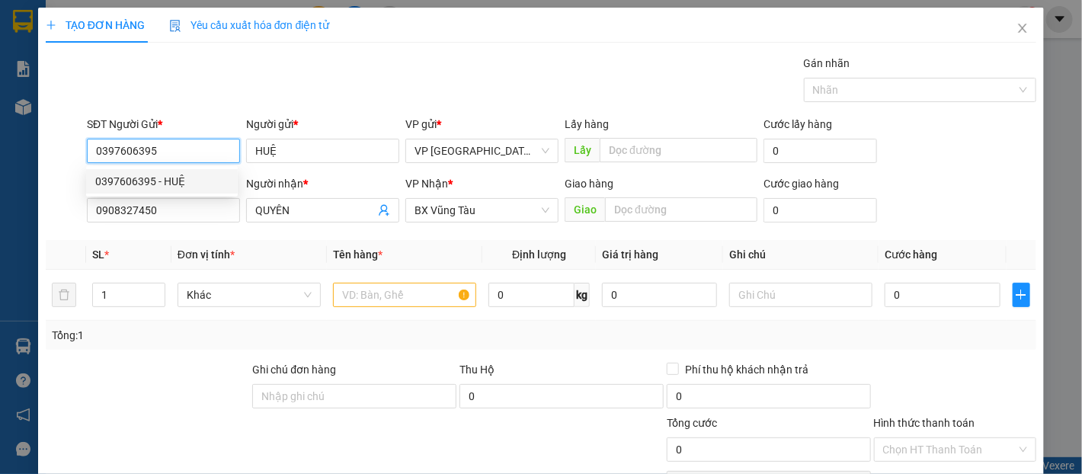
type input "40.000"
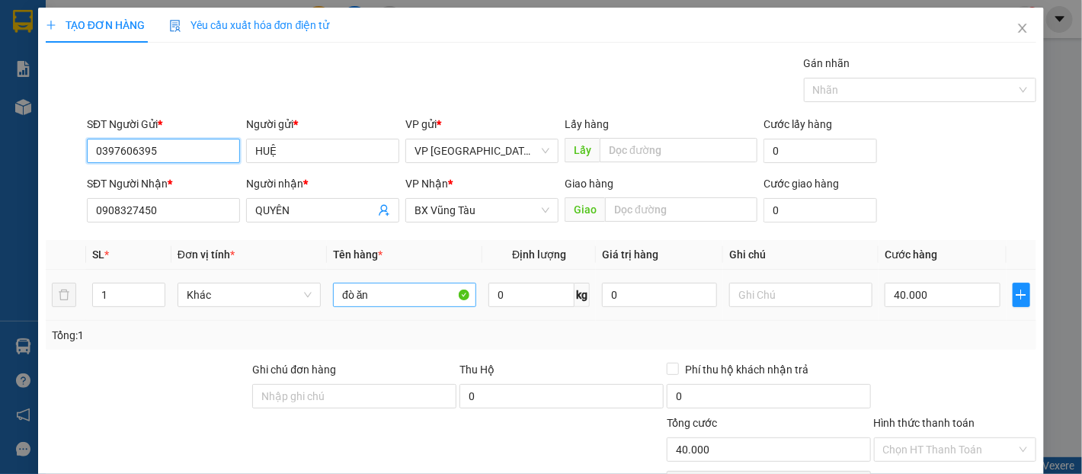
type input "0397606395"
click at [392, 303] on input "đò ăn" at bounding box center [404, 295] width 143 height 24
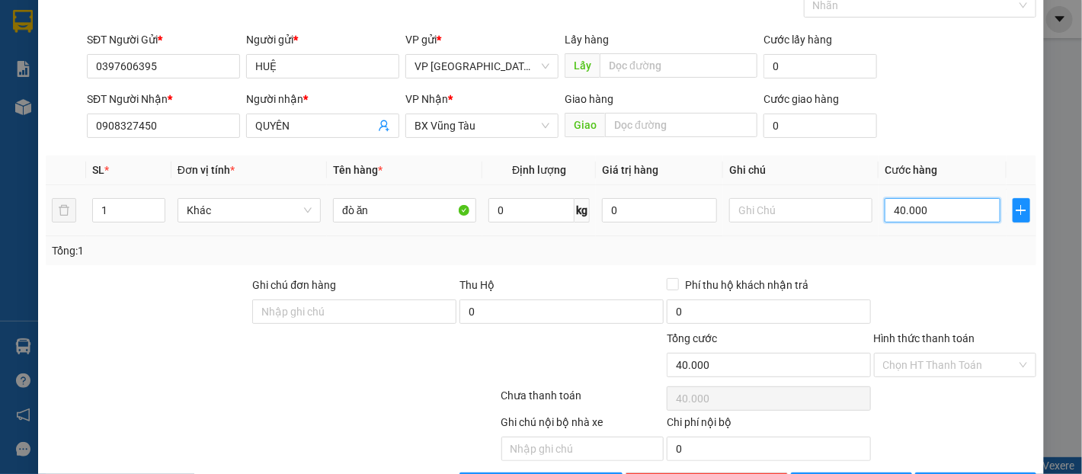
click at [902, 206] on input "40.000" at bounding box center [942, 210] width 115 height 24
type input "5"
type input "50"
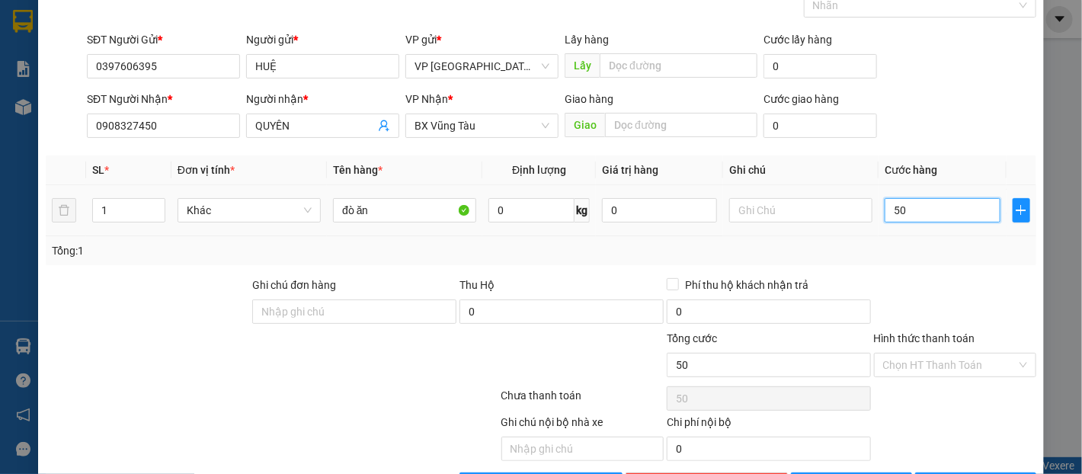
type input "500"
type input "5.000"
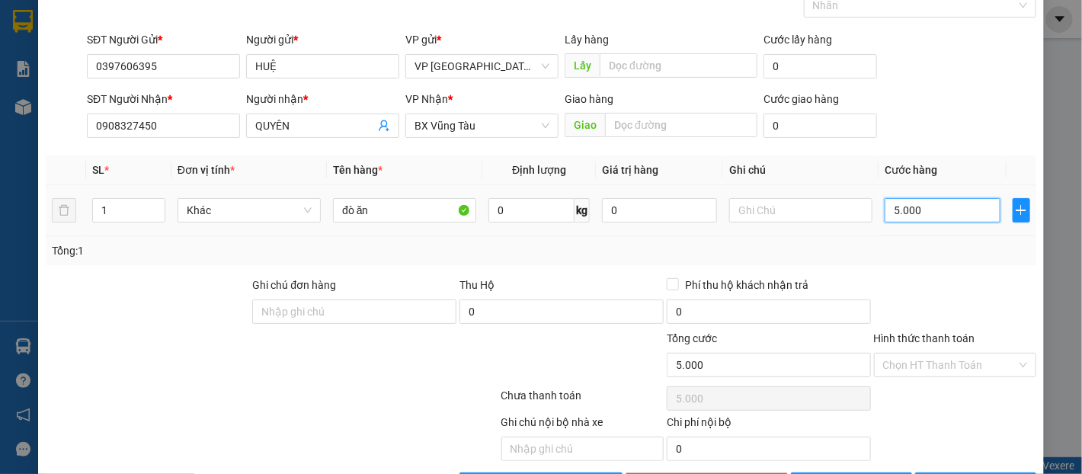
type input "50.000"
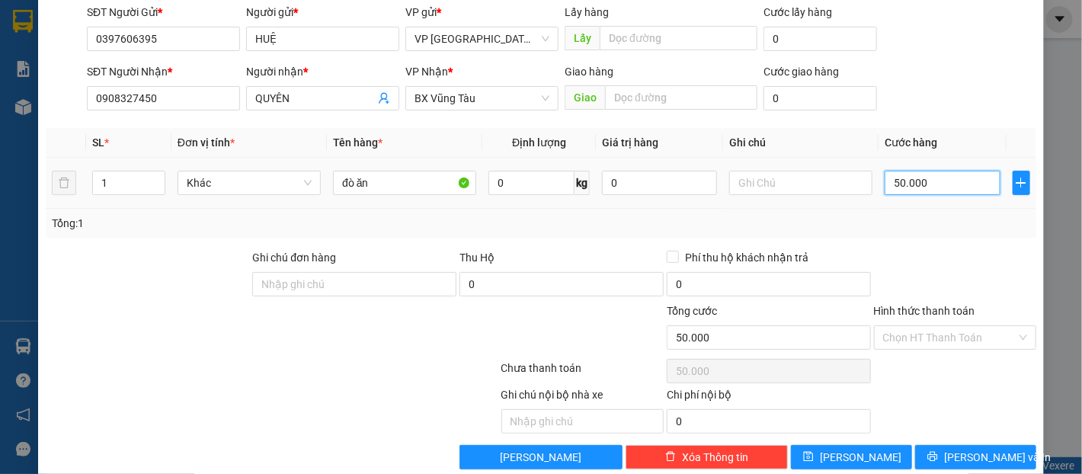
scroll to position [136, 0]
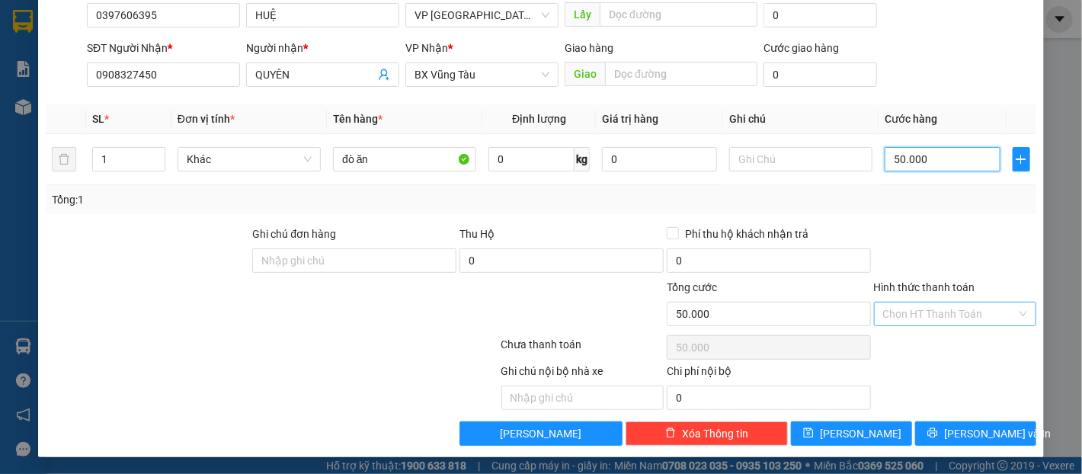
type input "50.000"
click at [925, 306] on input "Hình thức thanh toán" at bounding box center [949, 314] width 133 height 23
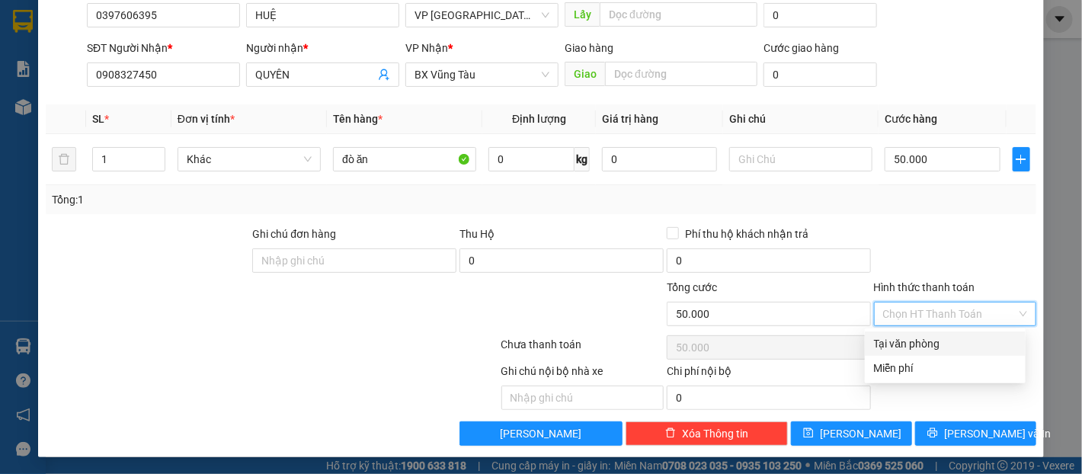
click at [932, 343] on div "Tại văn phòng" at bounding box center [945, 343] width 143 height 17
type input "0"
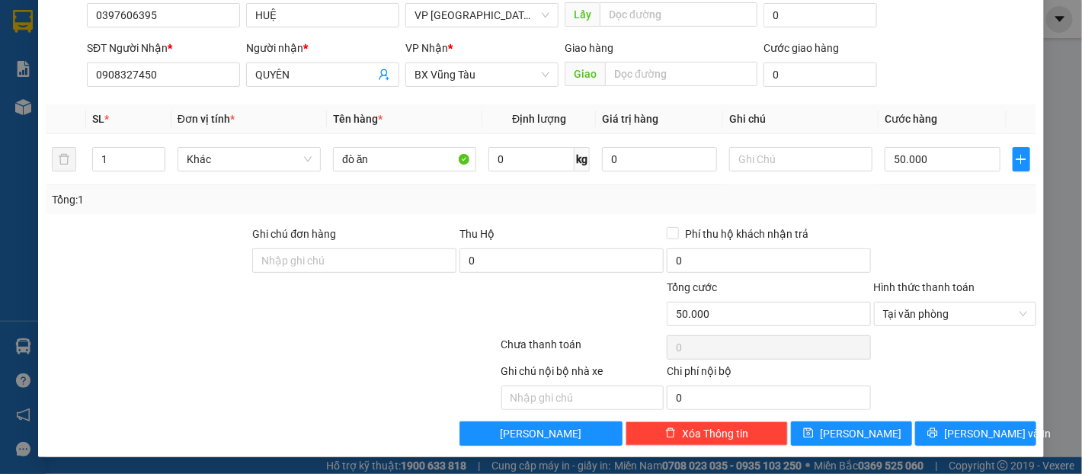
click at [1021, 245] on div at bounding box center [955, 252] width 165 height 53
click at [972, 433] on span "[PERSON_NAME] và In" at bounding box center [997, 433] width 107 height 17
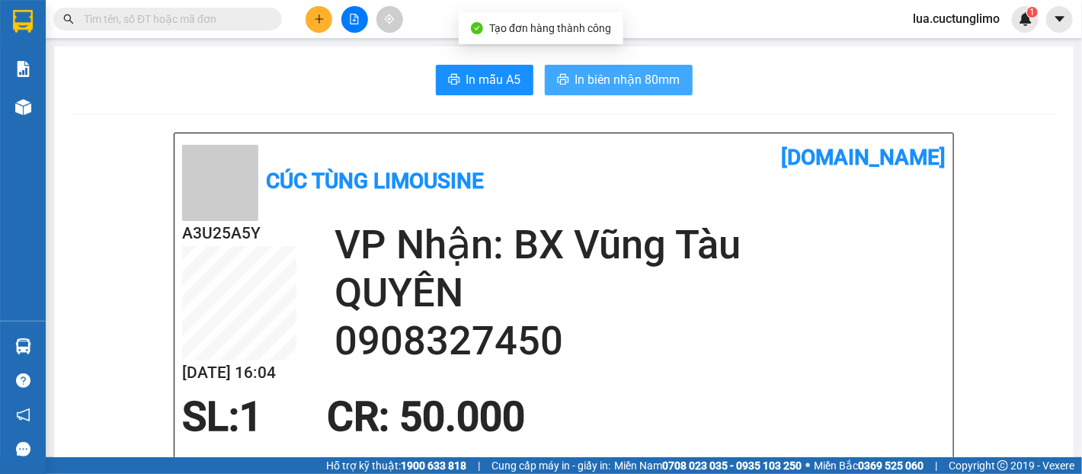
click at [626, 66] on button "In biên nhận 80mm" at bounding box center [619, 80] width 148 height 30
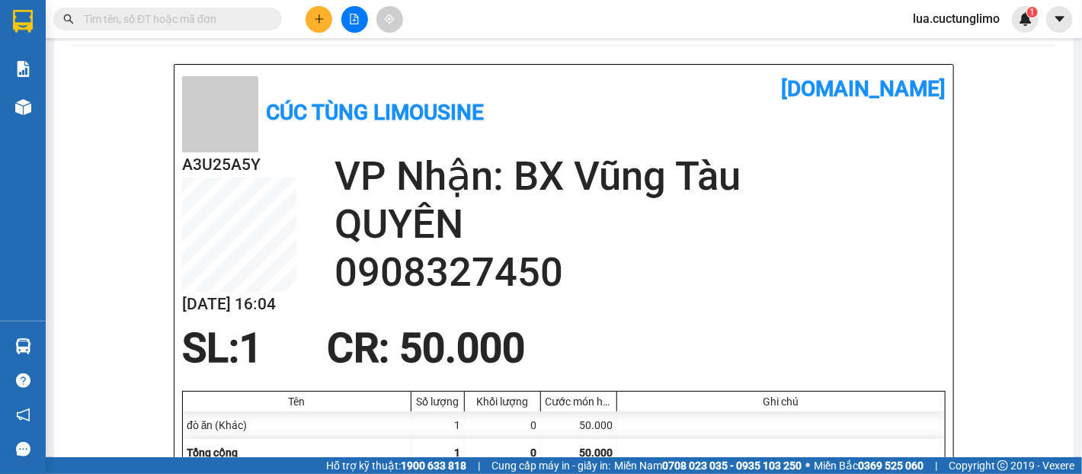
scroll to position [169, 0]
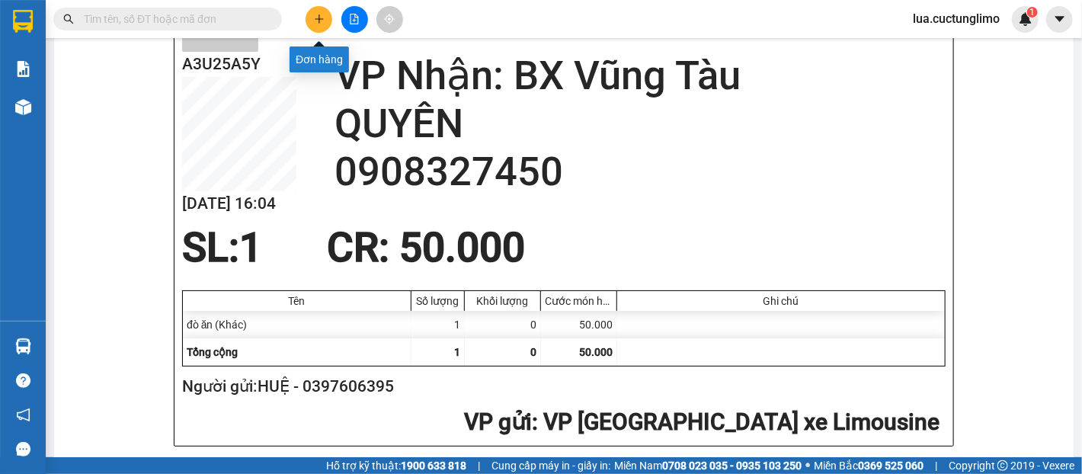
click at [315, 21] on icon "plus" at bounding box center [319, 19] width 11 height 11
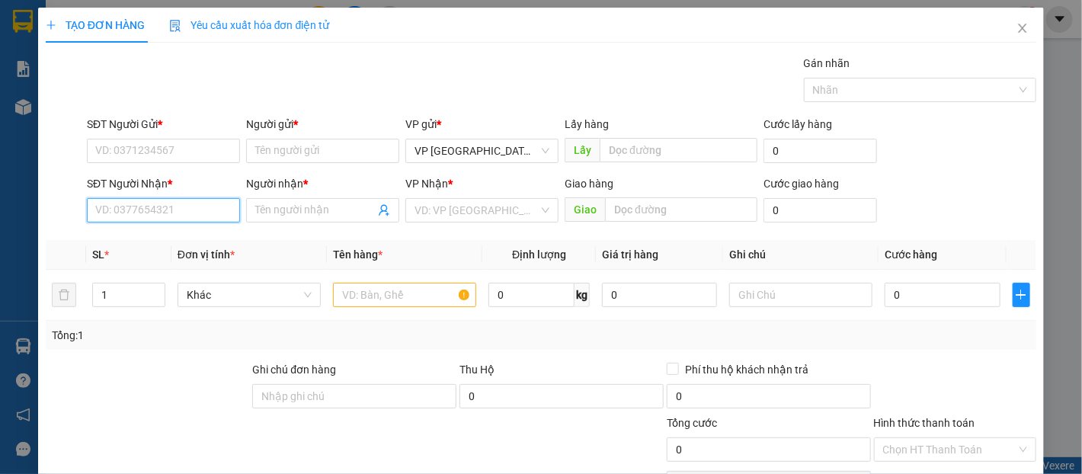
click at [156, 201] on input "SĐT Người Nhận *" at bounding box center [163, 210] width 153 height 24
type input "0909479101"
click at [182, 244] on div "0909479101 - quốc" at bounding box center [161, 240] width 133 height 17
type input "quốc"
type input "bx bà rịa"
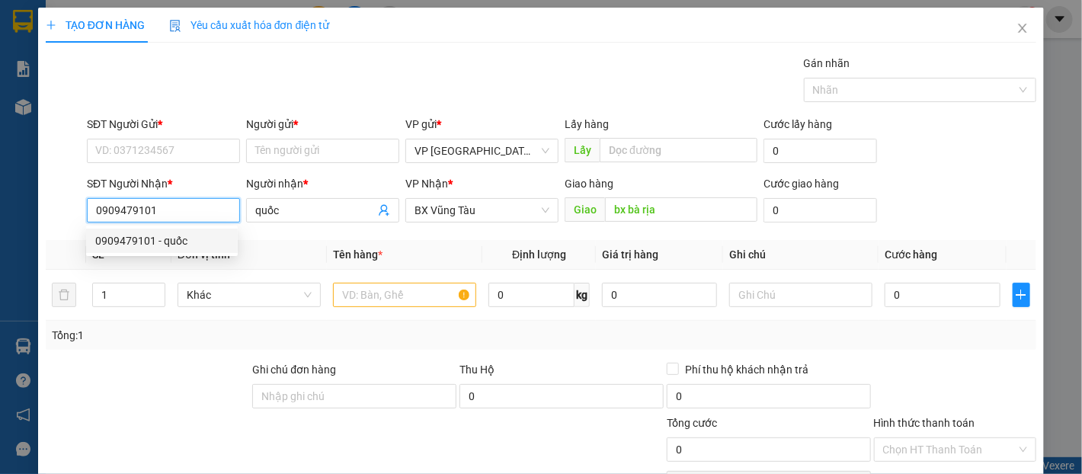
type input "30.000"
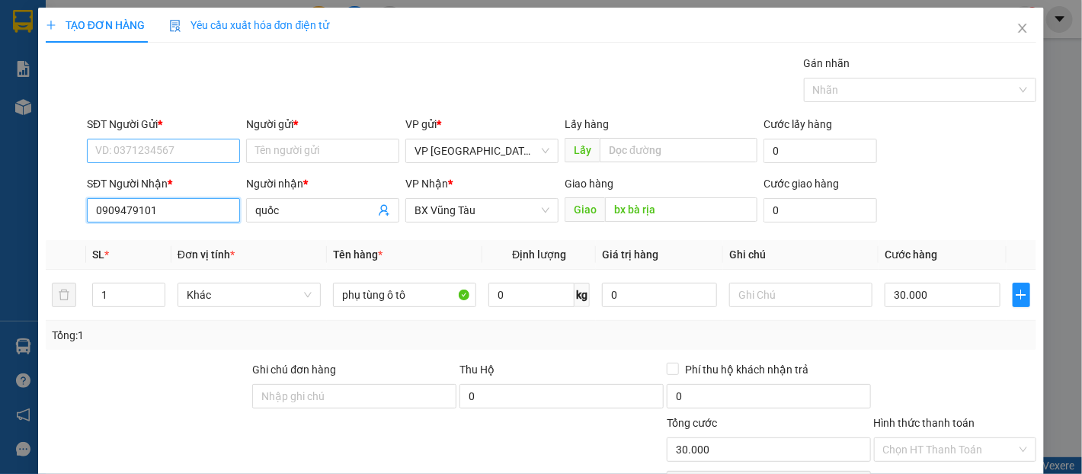
type input "0909479101"
click at [203, 154] on input "SĐT Người Gửi *" at bounding box center [163, 151] width 153 height 24
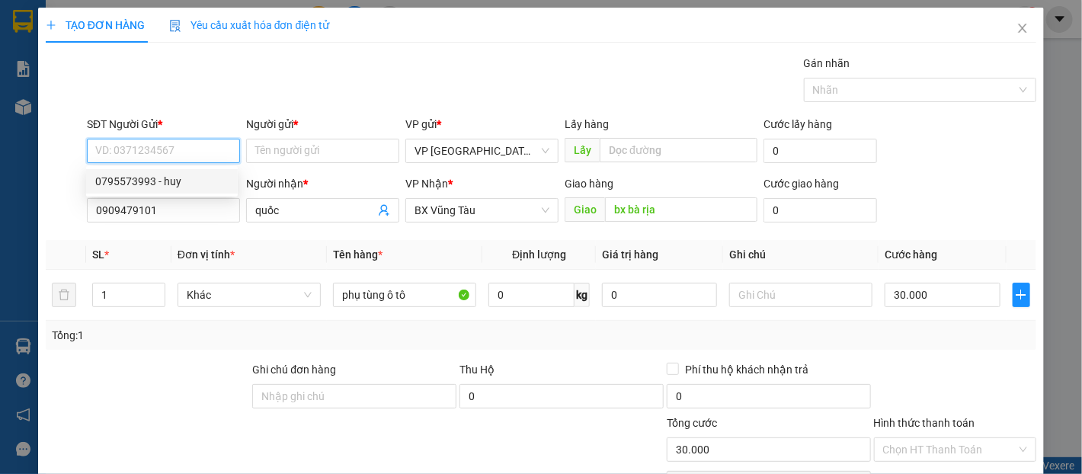
click at [206, 181] on div "0795573993 - huy" at bounding box center [161, 181] width 133 height 17
type input "0795573993"
type input "huy"
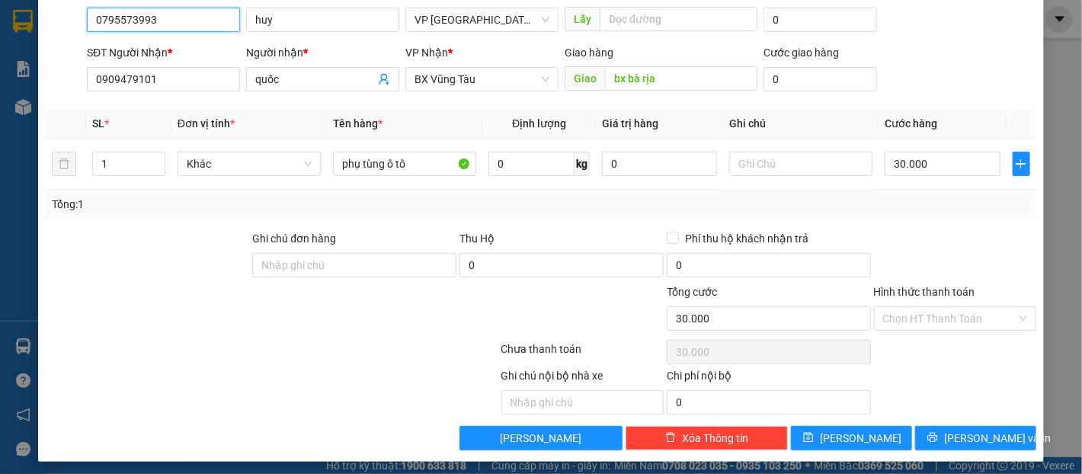
scroll to position [136, 0]
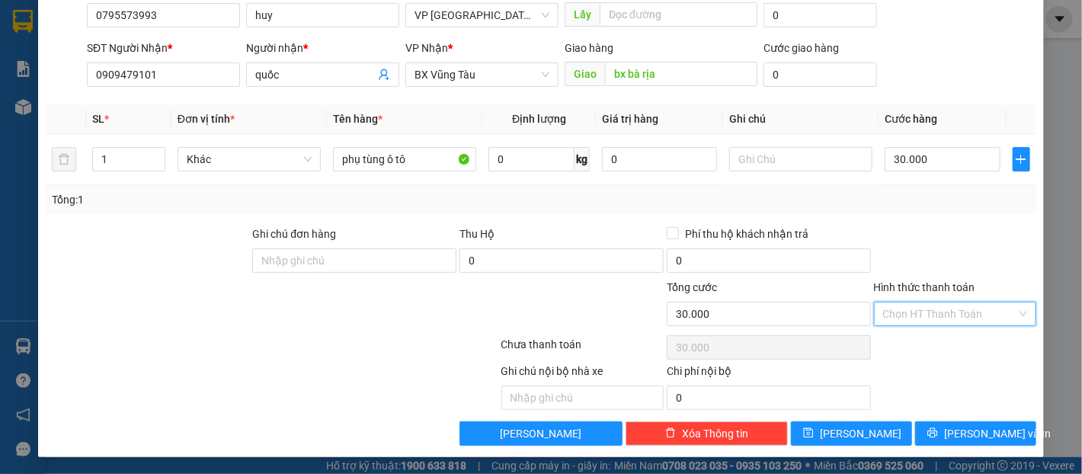
drag, startPoint x: 948, startPoint y: 312, endPoint x: 953, endPoint y: 322, distance: 11.9
click at [950, 312] on input "Hình thức thanh toán" at bounding box center [949, 314] width 133 height 23
click at [951, 341] on div "Tại văn phòng" at bounding box center [945, 343] width 143 height 17
type input "0"
click at [974, 425] on span "[PERSON_NAME] và In" at bounding box center [997, 433] width 107 height 17
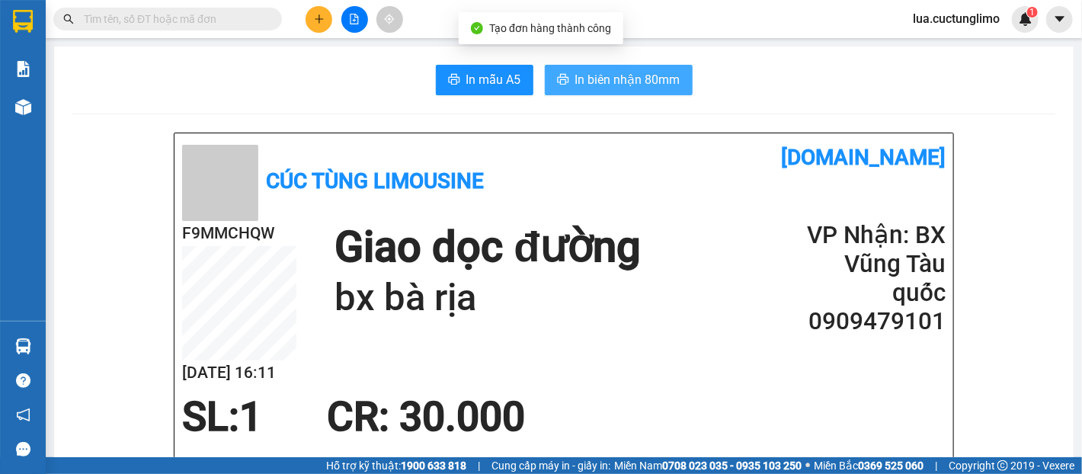
click at [673, 70] on span "In biên nhận 80mm" at bounding box center [627, 79] width 105 height 19
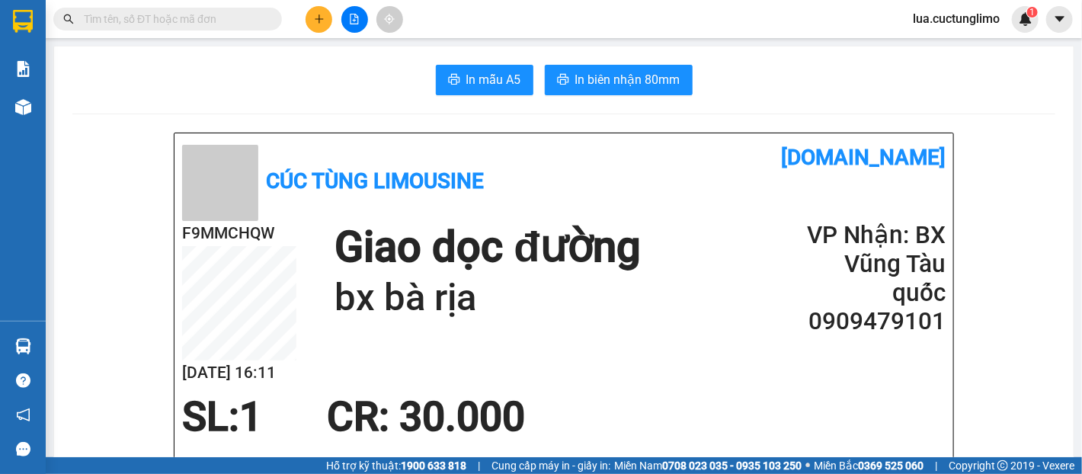
click at [323, 14] on icon "plus" at bounding box center [319, 19] width 11 height 11
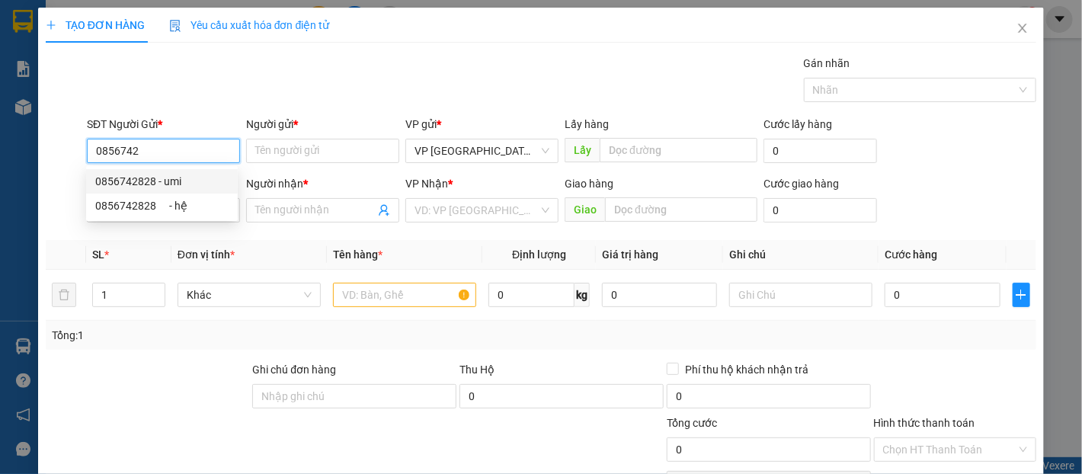
click at [183, 177] on div "0856742828 - umi" at bounding box center [161, 181] width 133 height 17
type input "0856742828"
type input "umi"
type input "0902702783"
type input "hệ"
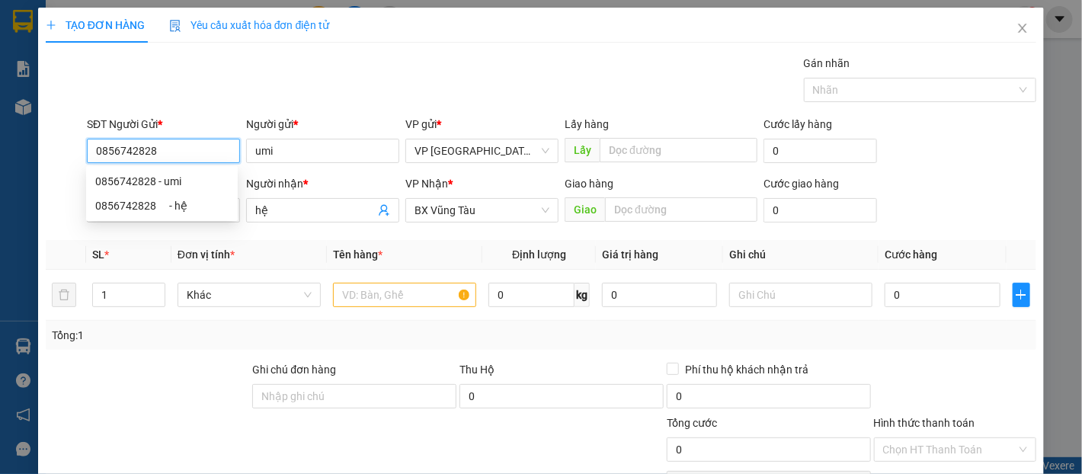
type input "100.000"
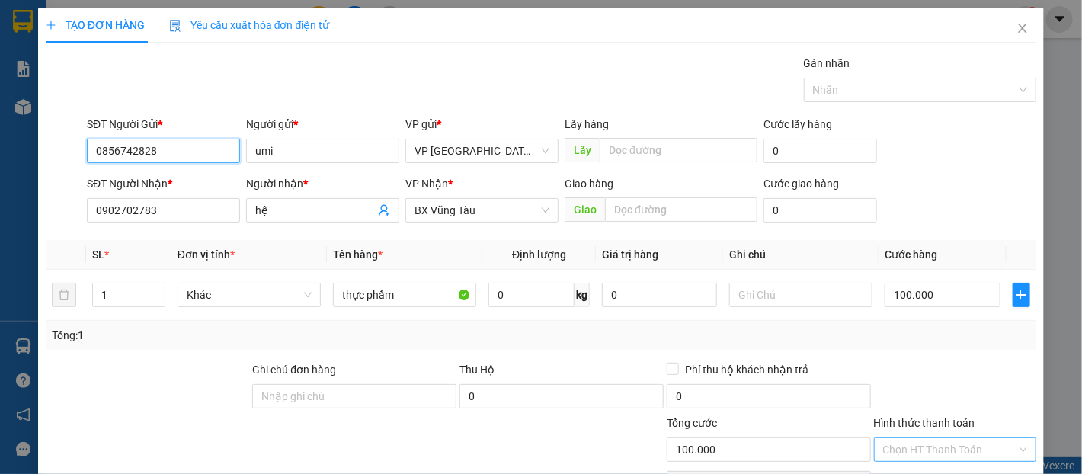
type input "0856742828"
click at [962, 438] on input "Hình thức thanh toán" at bounding box center [949, 449] width 133 height 23
click at [969, 471] on div "Tại văn phòng" at bounding box center [945, 479] width 143 height 17
type input "0"
drag, startPoint x: 937, startPoint y: 146, endPoint x: 944, endPoint y: 142, distance: 7.8
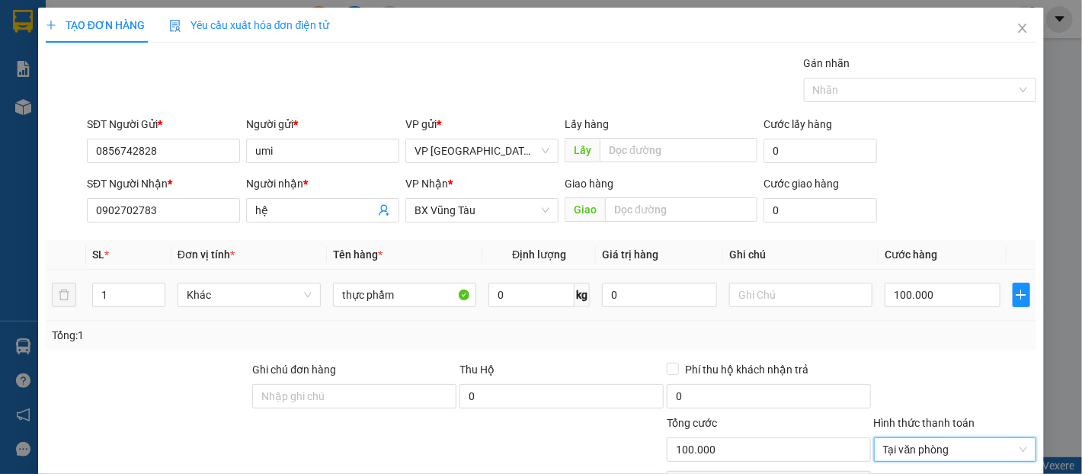
click at [937, 280] on div "100.000" at bounding box center [942, 295] width 115 height 30
click at [931, 283] on input "100.000" at bounding box center [942, 295] width 115 height 24
type input "8"
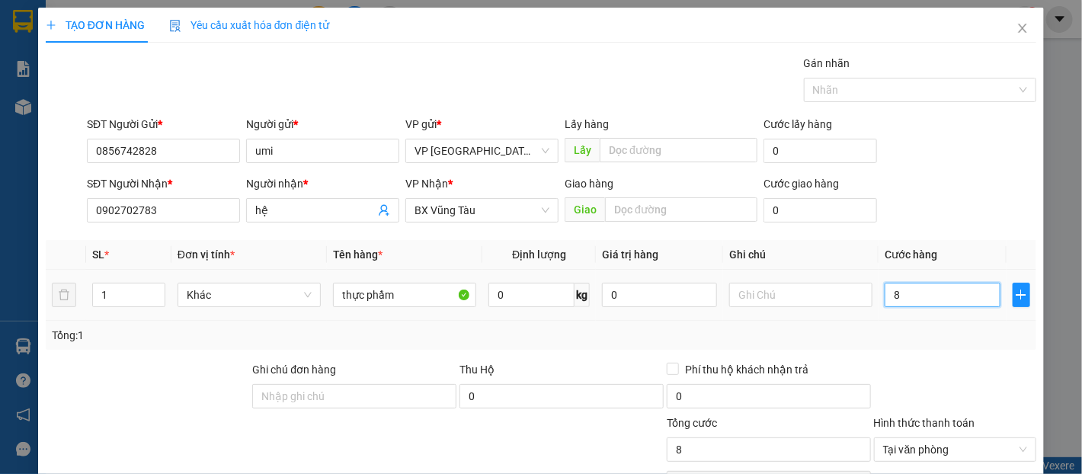
type input "80"
type input "800"
type input "8.000"
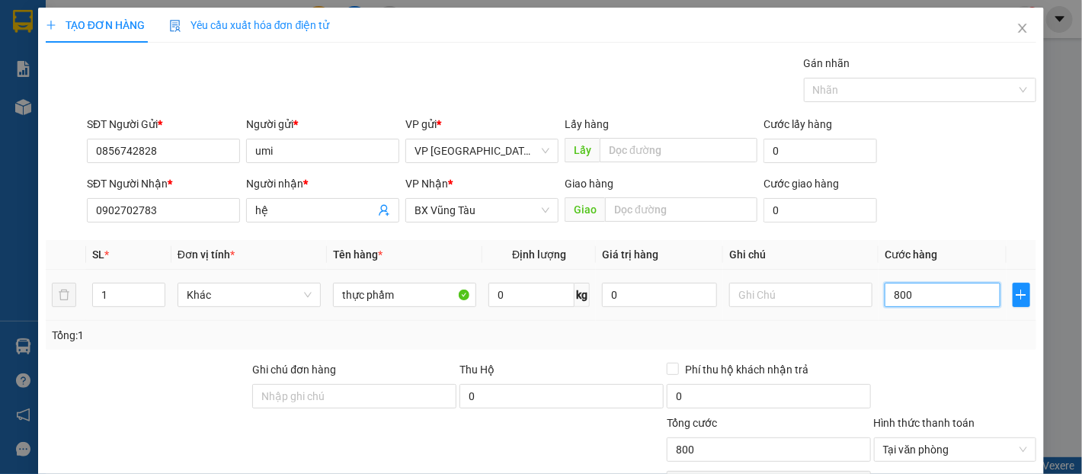
type input "8.000"
type input "80.000"
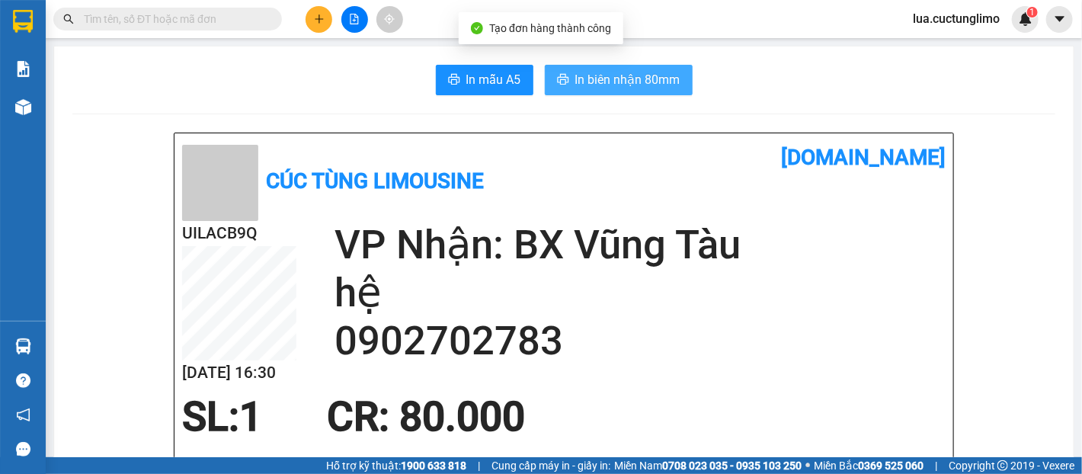
click at [649, 85] on span "In biên nhận 80mm" at bounding box center [627, 79] width 105 height 19
